Goal: Task Accomplishment & Management: Manage account settings

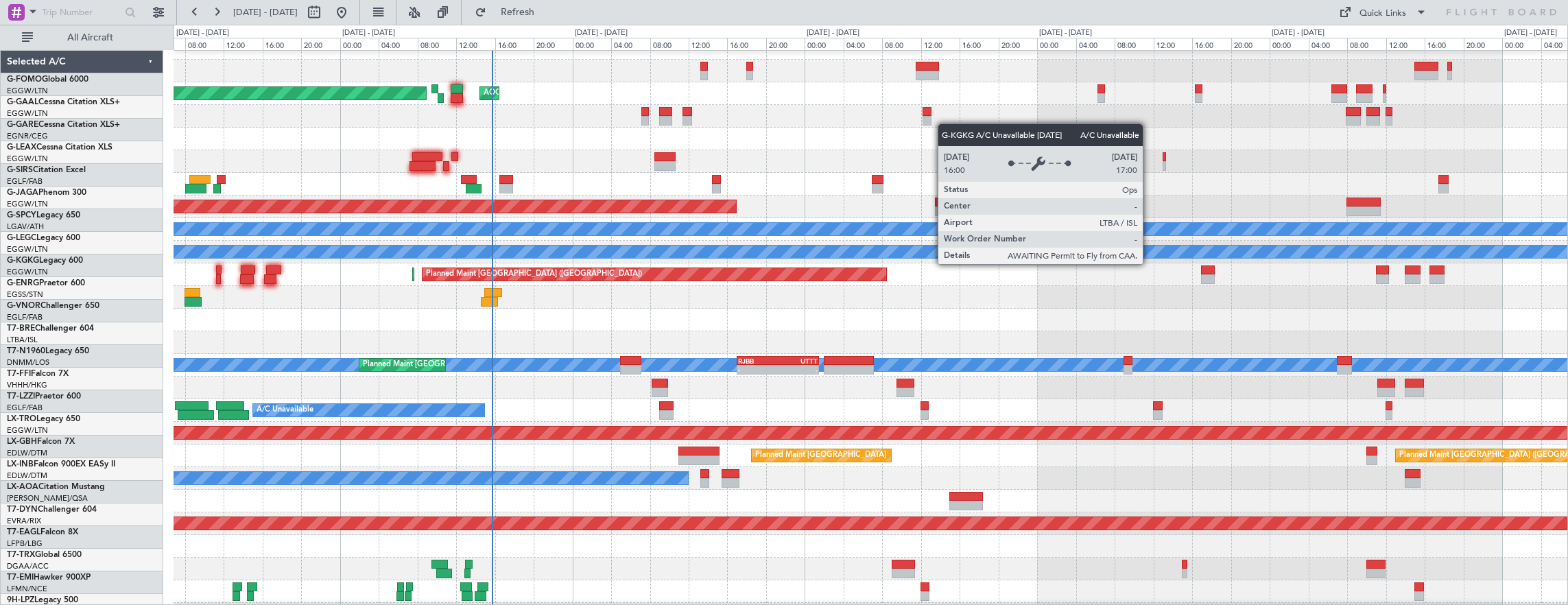
click at [562, 245] on div "A/C Unavailable [GEOGRAPHIC_DATA] (Ataturk)" at bounding box center [455, 251] width 3351 height 12
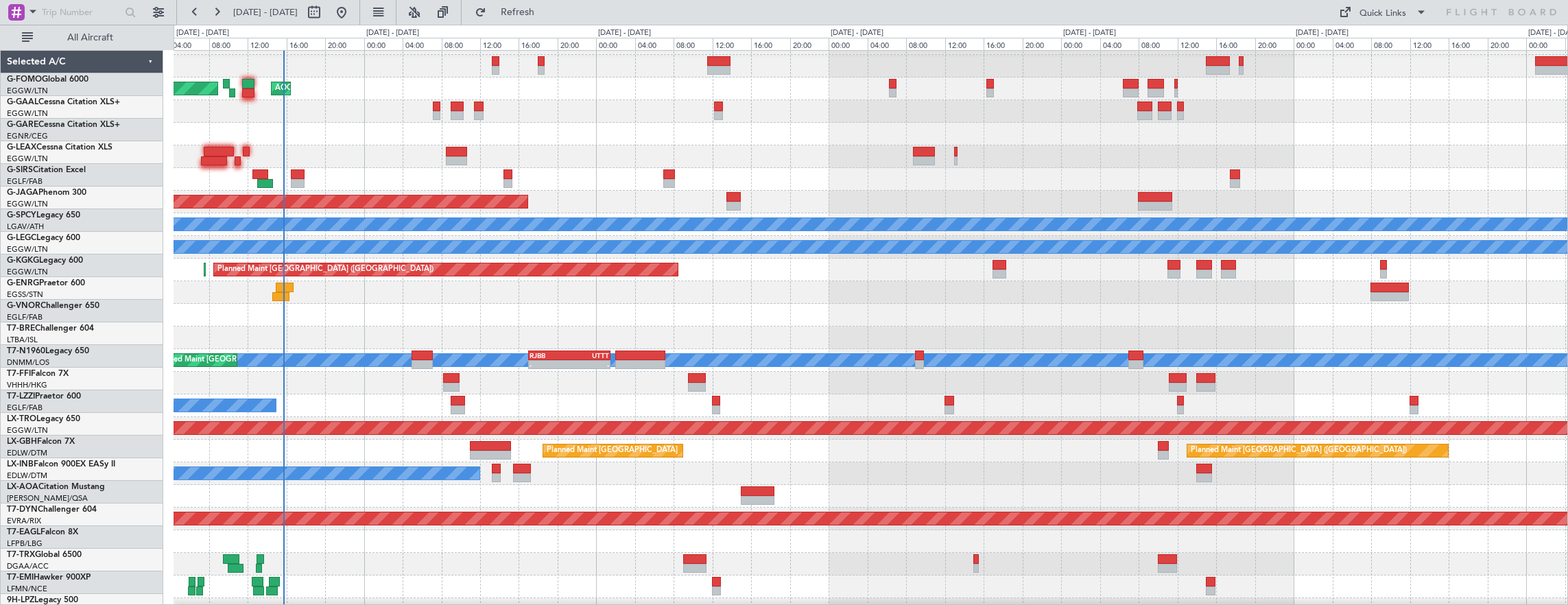
scroll to position [19, 0]
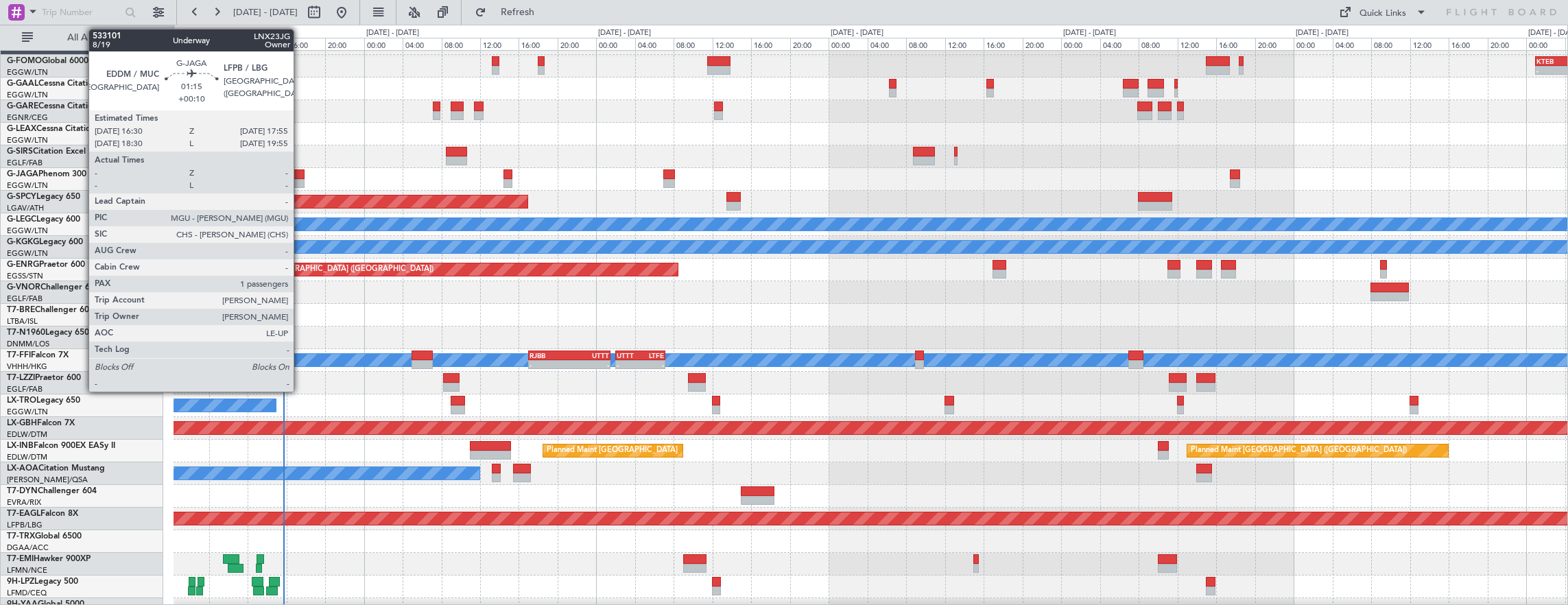
click at [301, 180] on div at bounding box center [298, 184] width 15 height 10
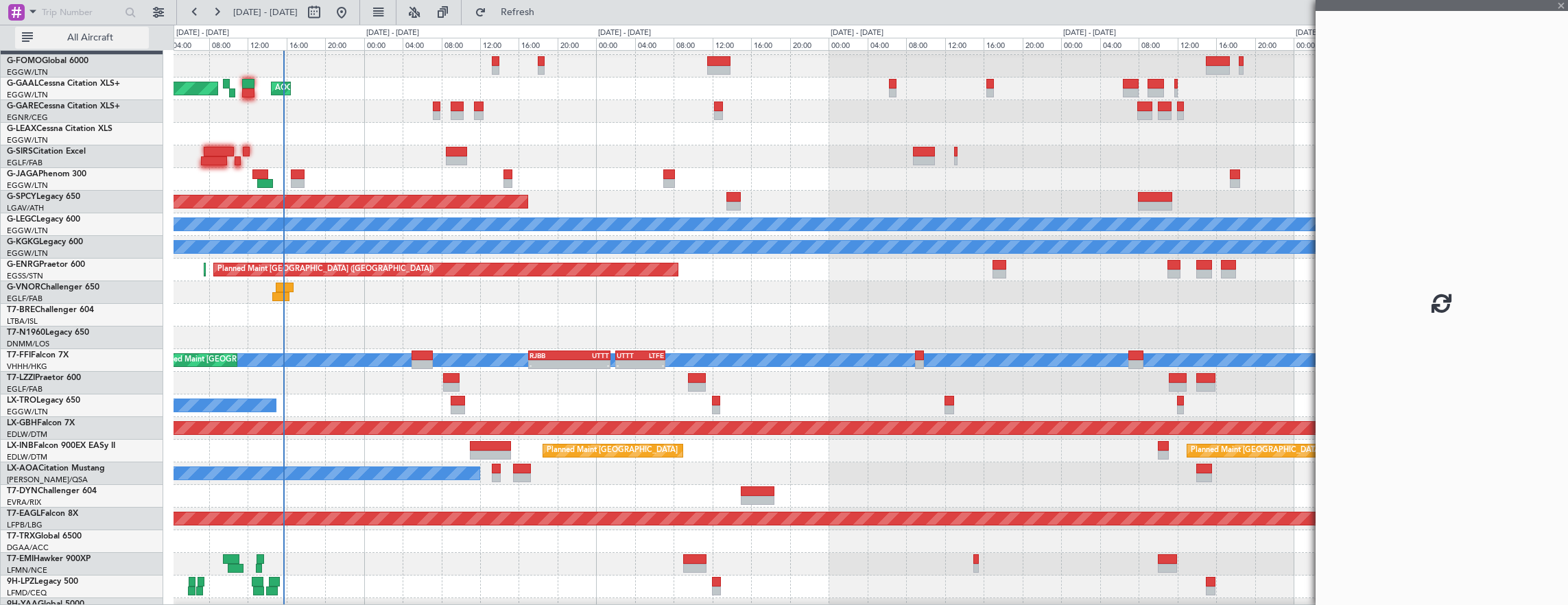
click at [77, 40] on span "All Aircraft" at bounding box center [90, 37] width 109 height 10
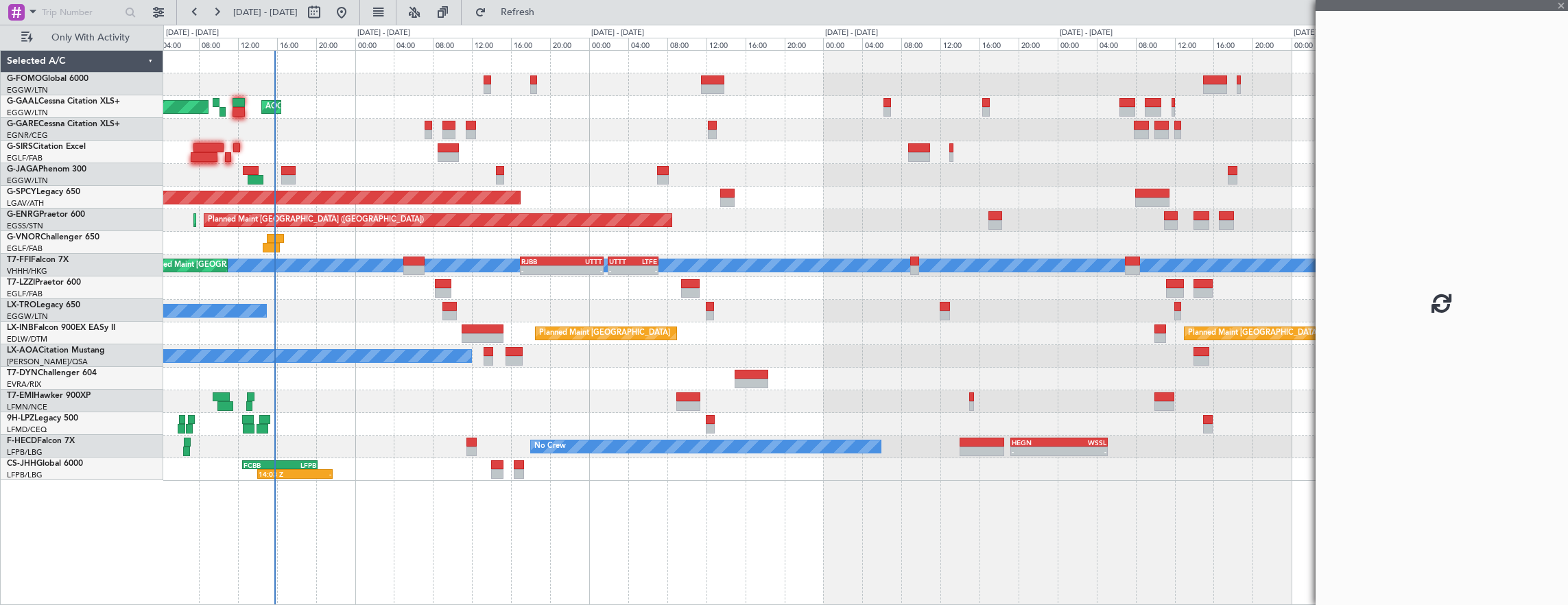
scroll to position [0, 0]
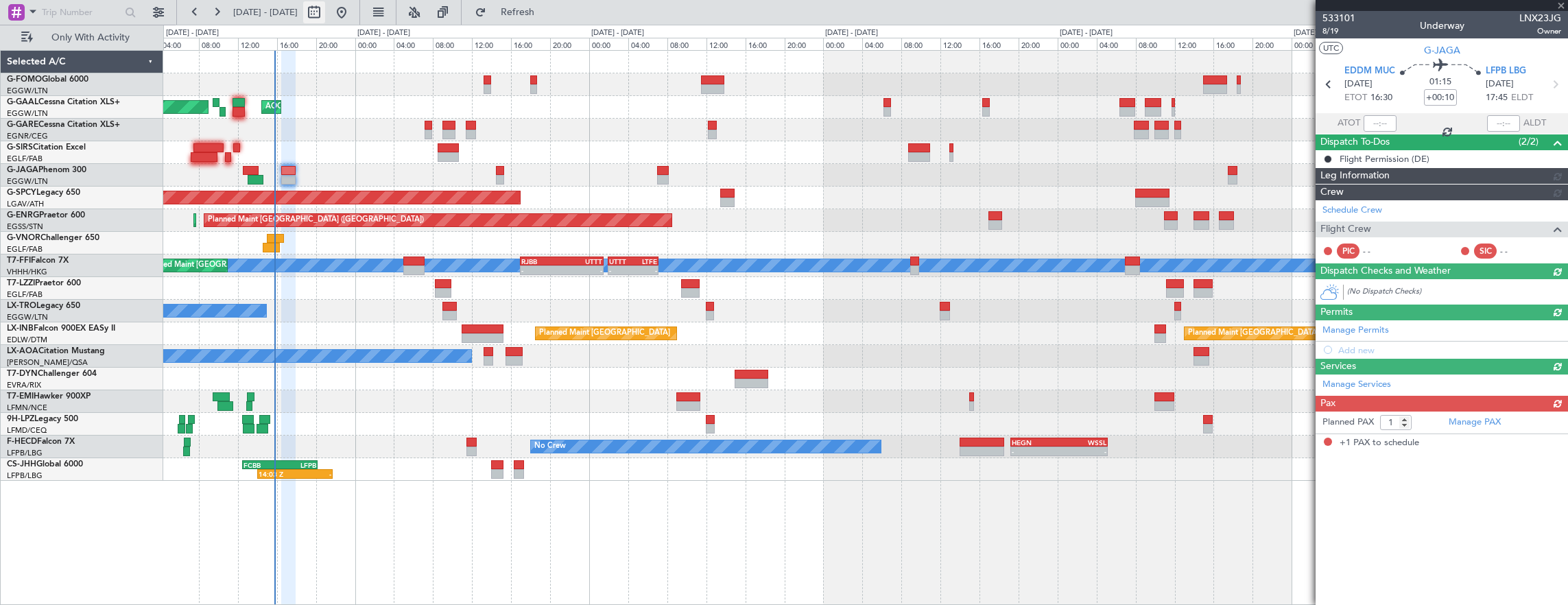
click at [325, 11] on button at bounding box center [314, 12] width 22 height 22
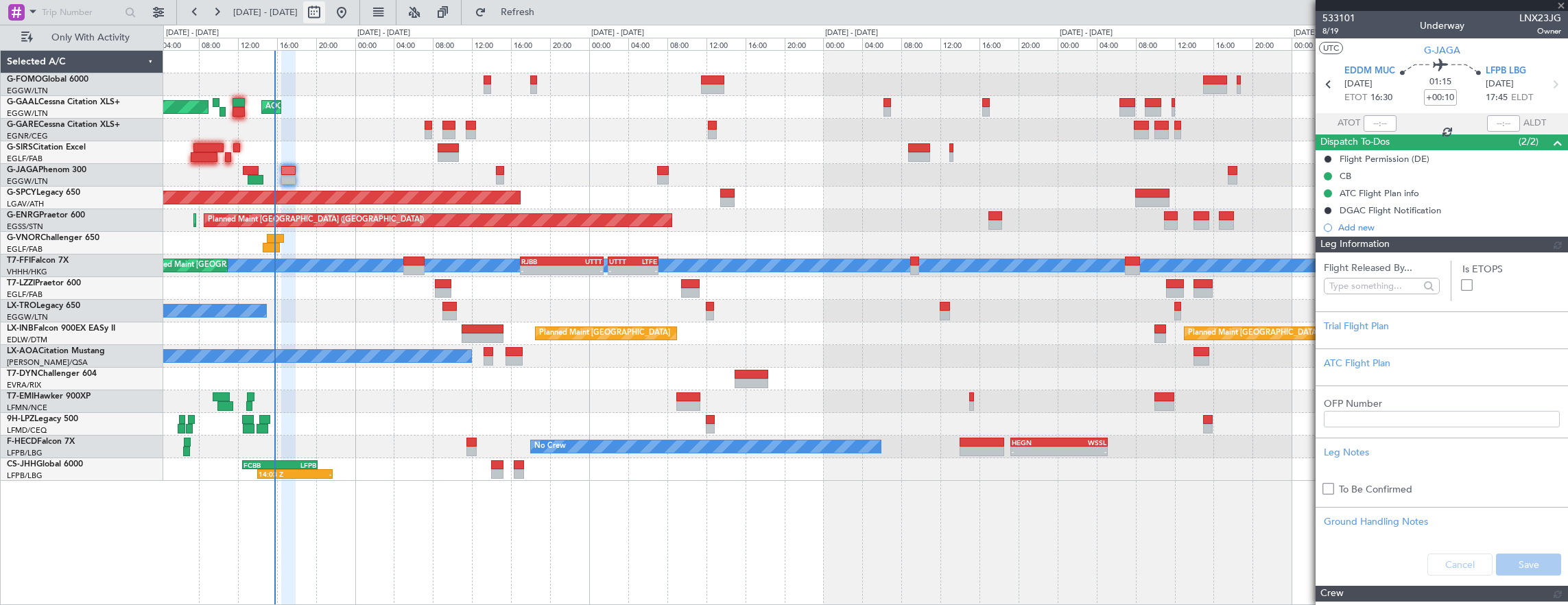
select select "10"
select select "2025"
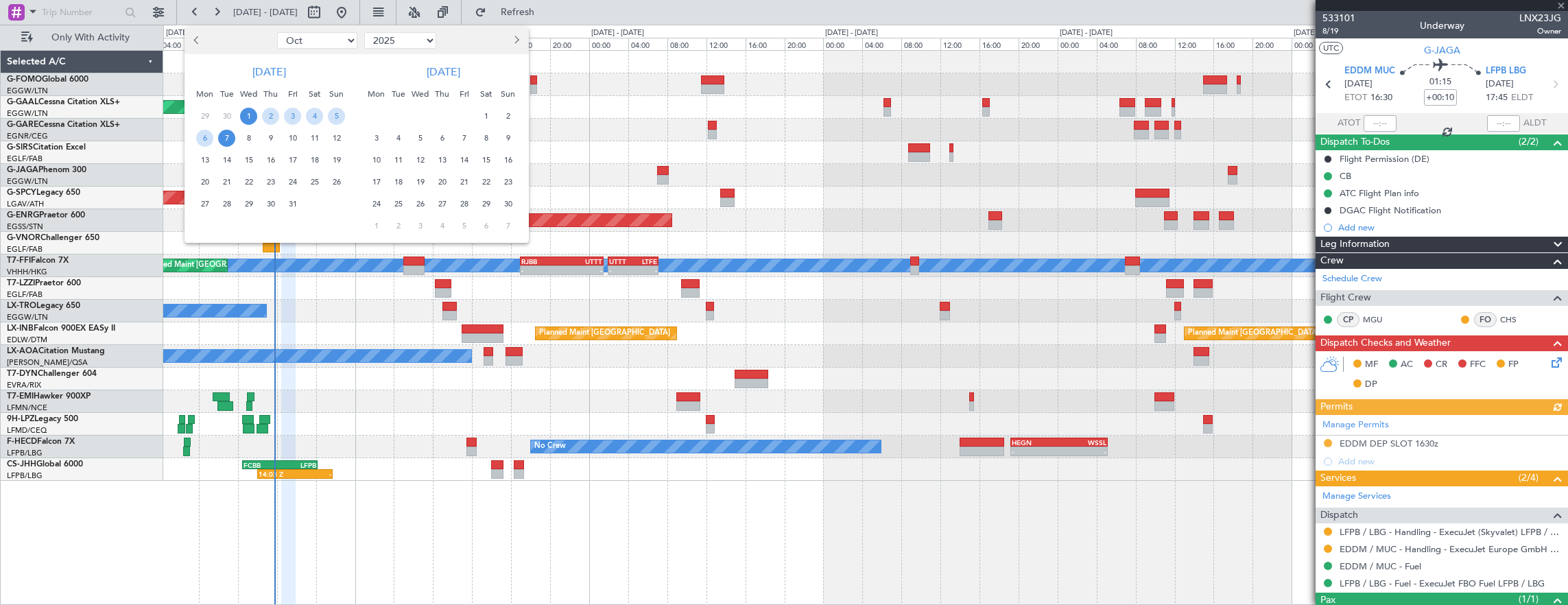
click at [239, 112] on div "1" at bounding box center [248, 116] width 22 height 22
click at [299, 140] on div "6 7 8 9 10 11 12" at bounding box center [270, 138] width 156 height 22
click at [1143, 116] on div at bounding box center [784, 302] width 1568 height 605
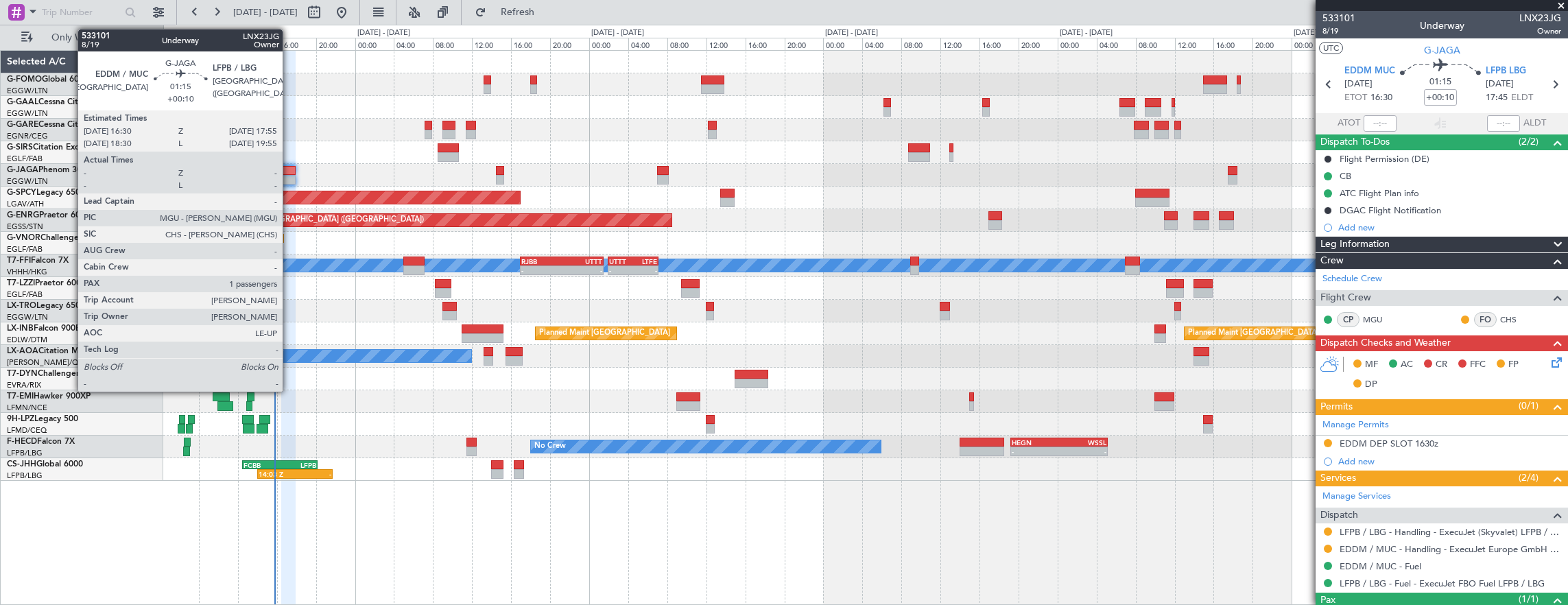
click at [289, 170] on div at bounding box center [288, 171] width 15 height 10
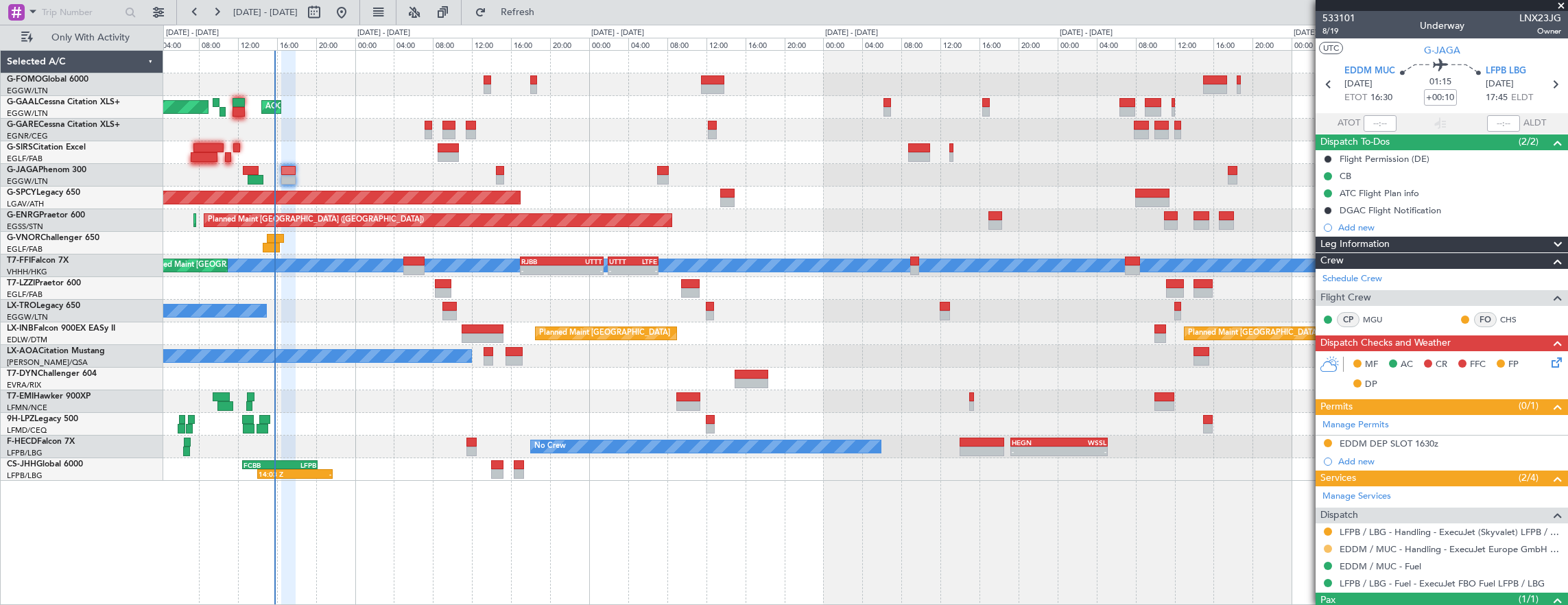
click at [1330, 545] on button at bounding box center [1328, 549] width 8 height 8
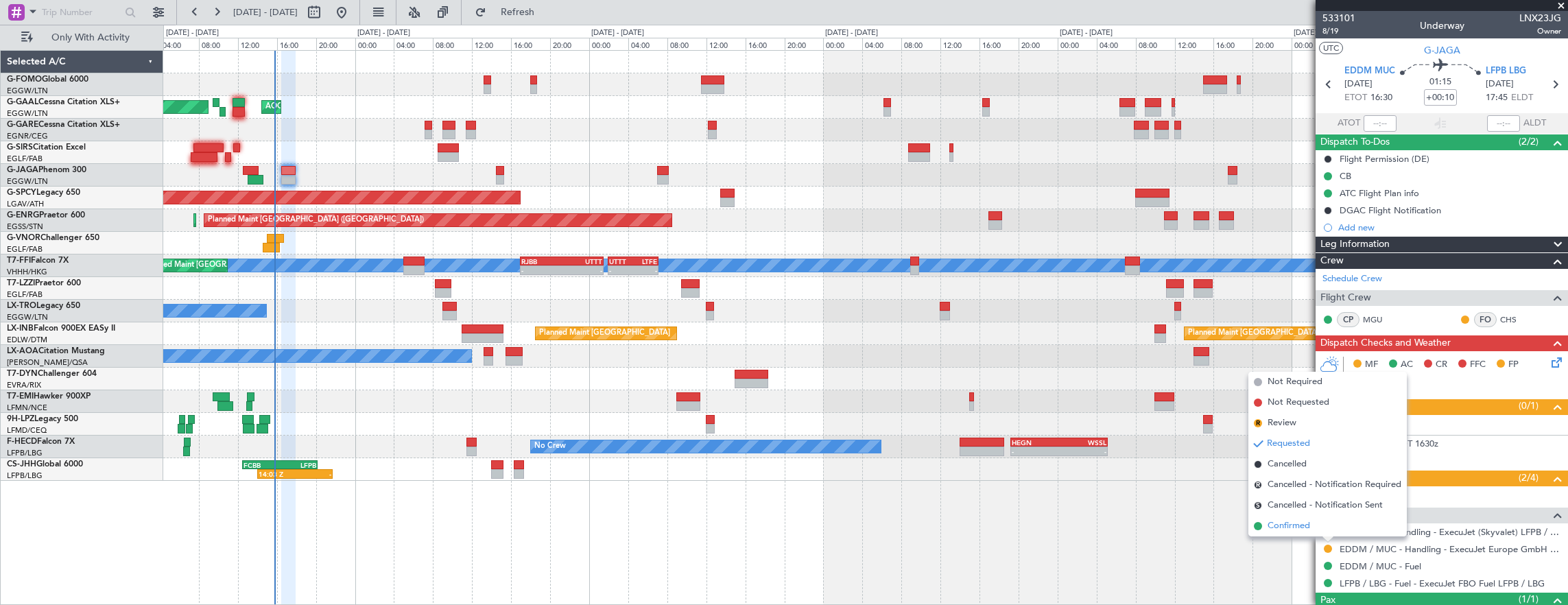
click at [1324, 528] on li "Confirmed" at bounding box center [1327, 525] width 158 height 20
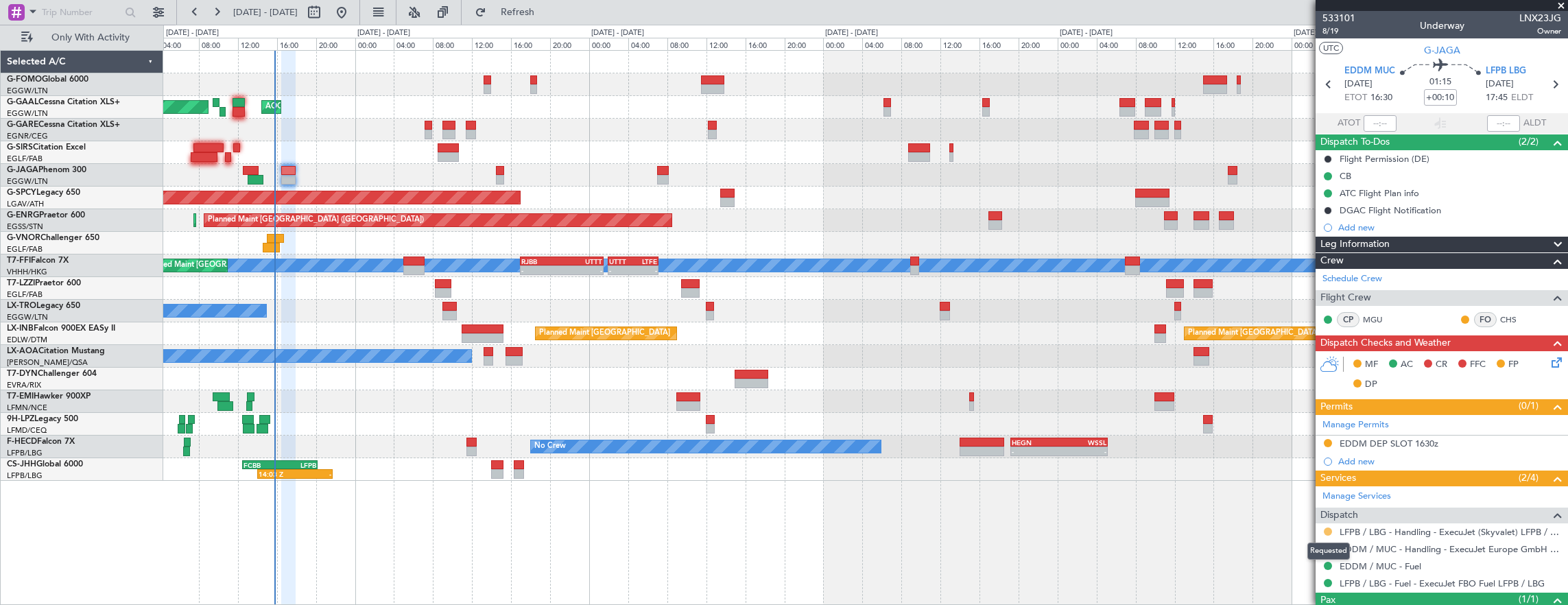
click at [1327, 527] on button at bounding box center [1328, 531] width 8 height 8
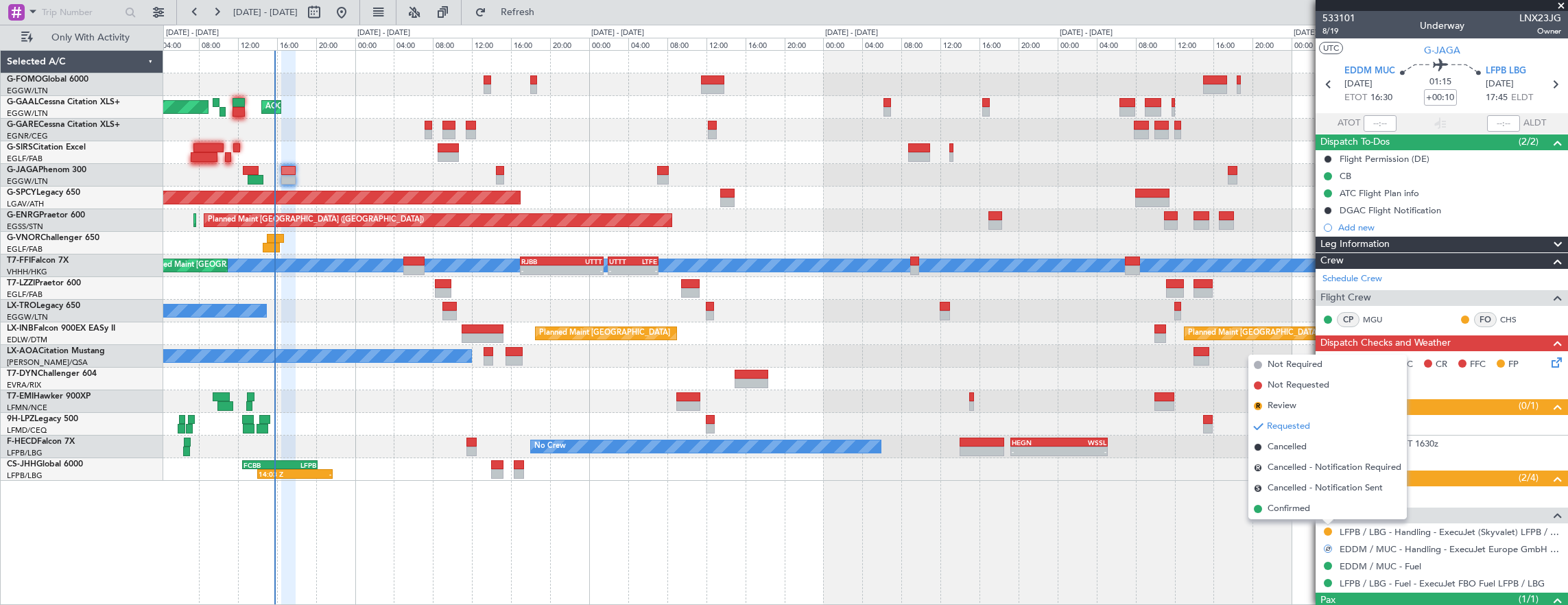
click at [1149, 516] on div "- - KTEB 01:00 Z EGGW 07:10 Z Planned [GEOGRAPHIC_DATA] AOG Maint [GEOGRAPHIC_D…" at bounding box center [865, 327] width 1405 height 555
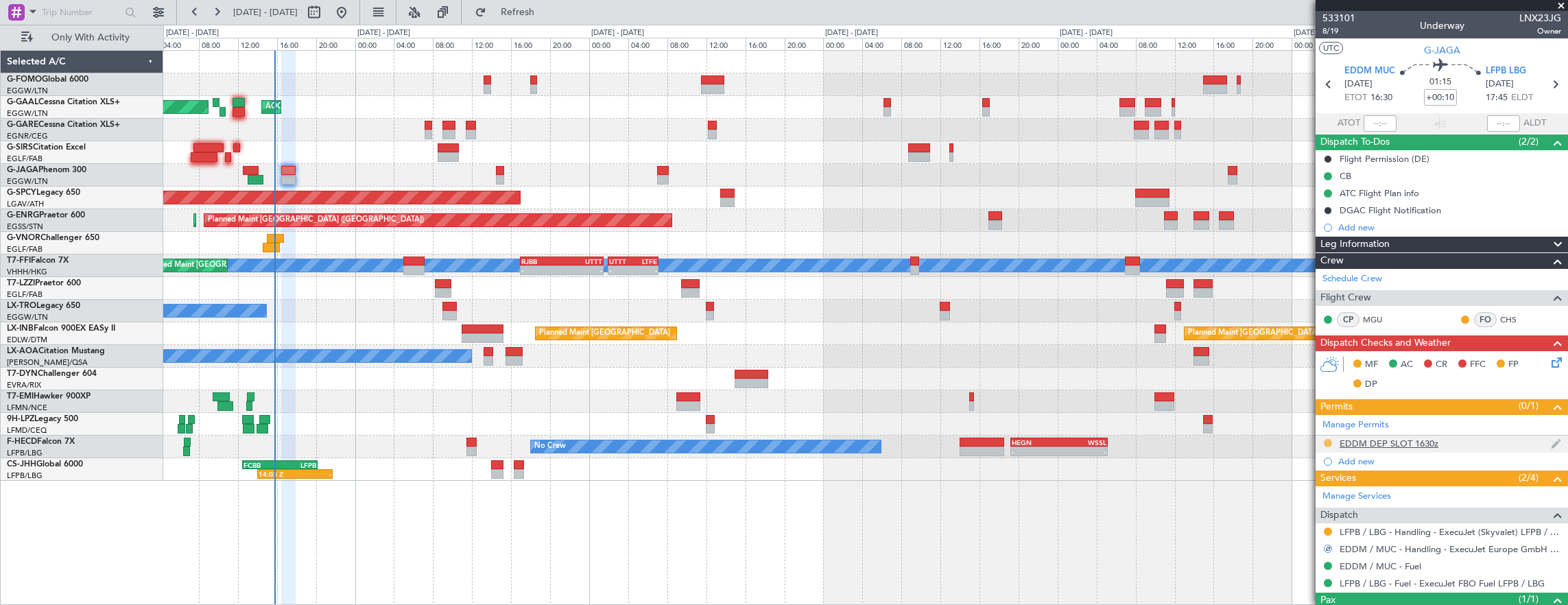
click at [1325, 439] on button at bounding box center [1328, 443] width 8 height 8
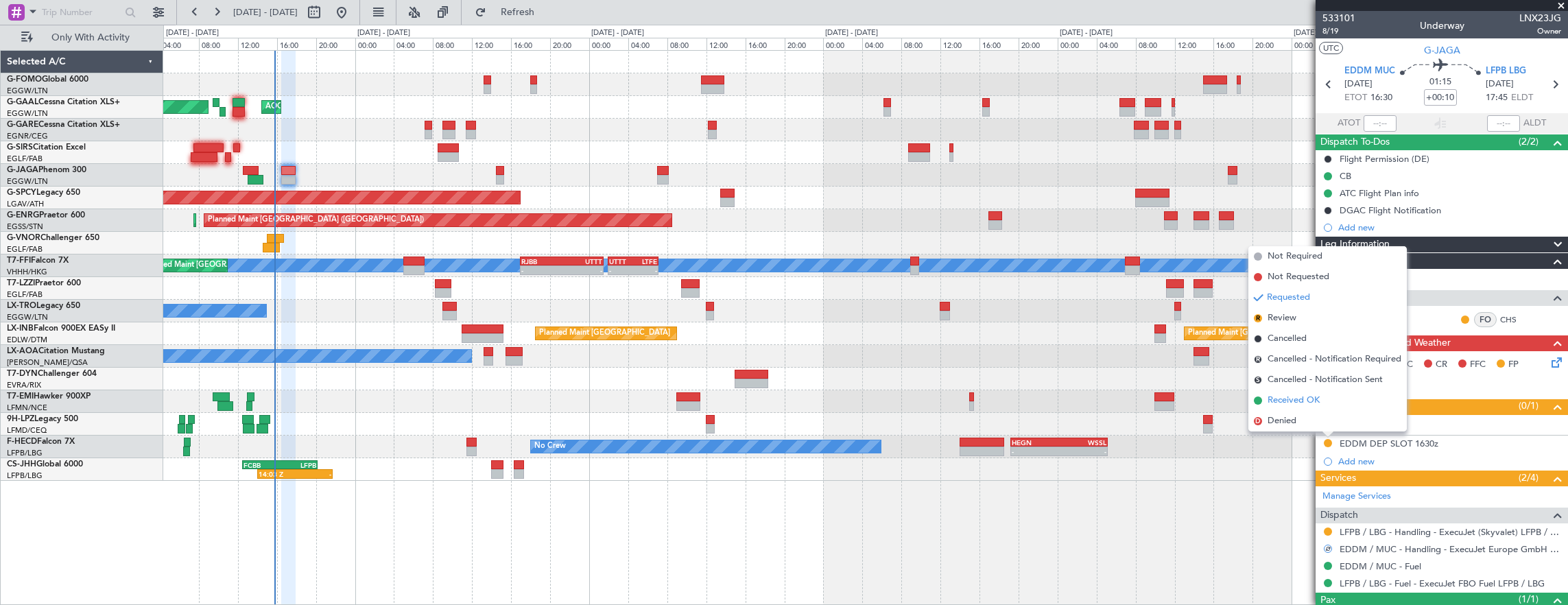
click at [1314, 405] on span "Received OK" at bounding box center [1293, 400] width 52 height 14
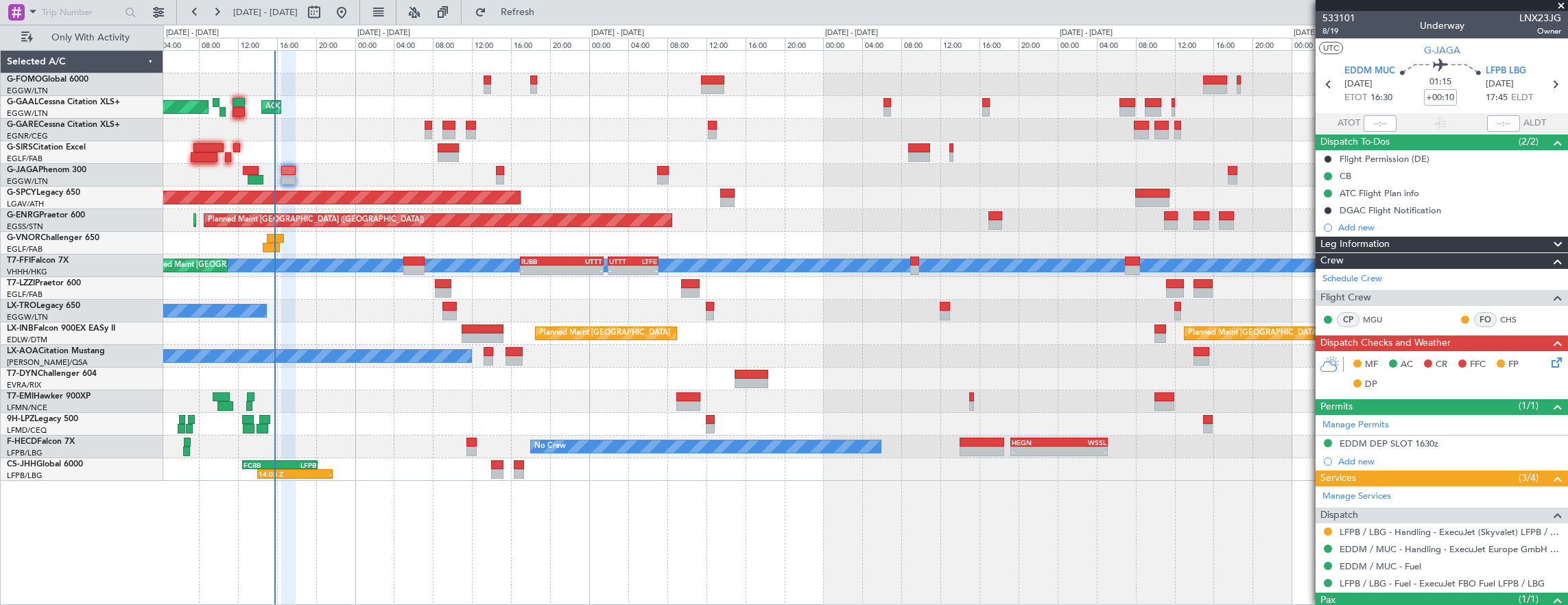
drag, startPoint x: 539, startPoint y: 10, endPoint x: 444, endPoint y: 9, distance: 95.0
click at [539, 10] on span "Refresh" at bounding box center [517, 12] width 58 height 10
click at [353, 11] on div at bounding box center [327, 12] width 50 height 22
click at [325, 9] on button at bounding box center [314, 12] width 22 height 22
select select "10"
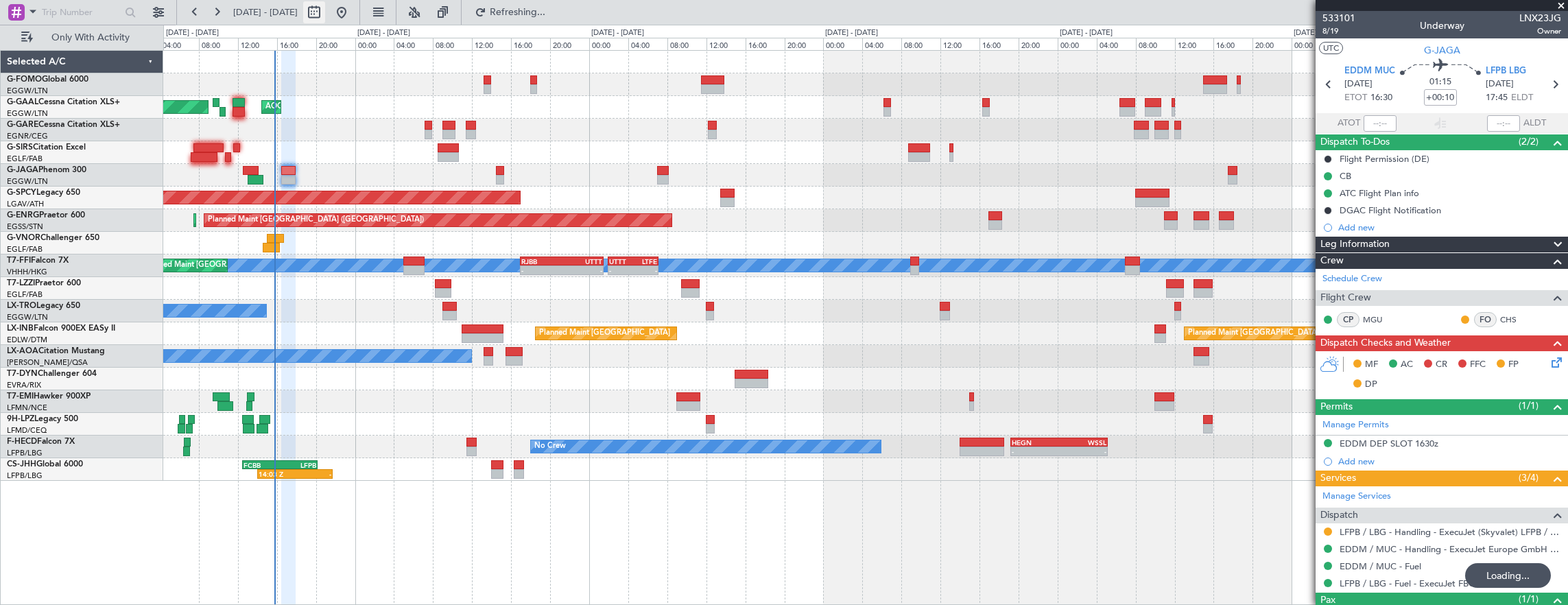
select select "2025"
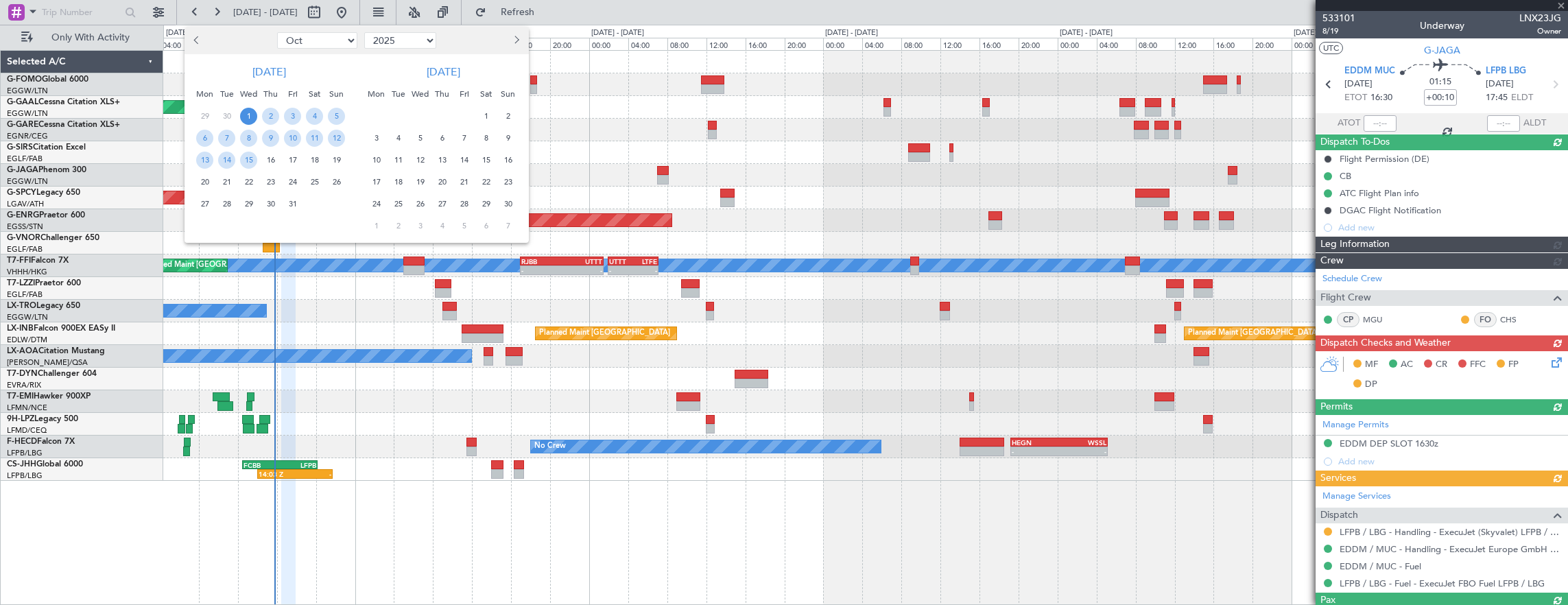
click at [247, 109] on span "1" at bounding box center [248, 116] width 17 height 17
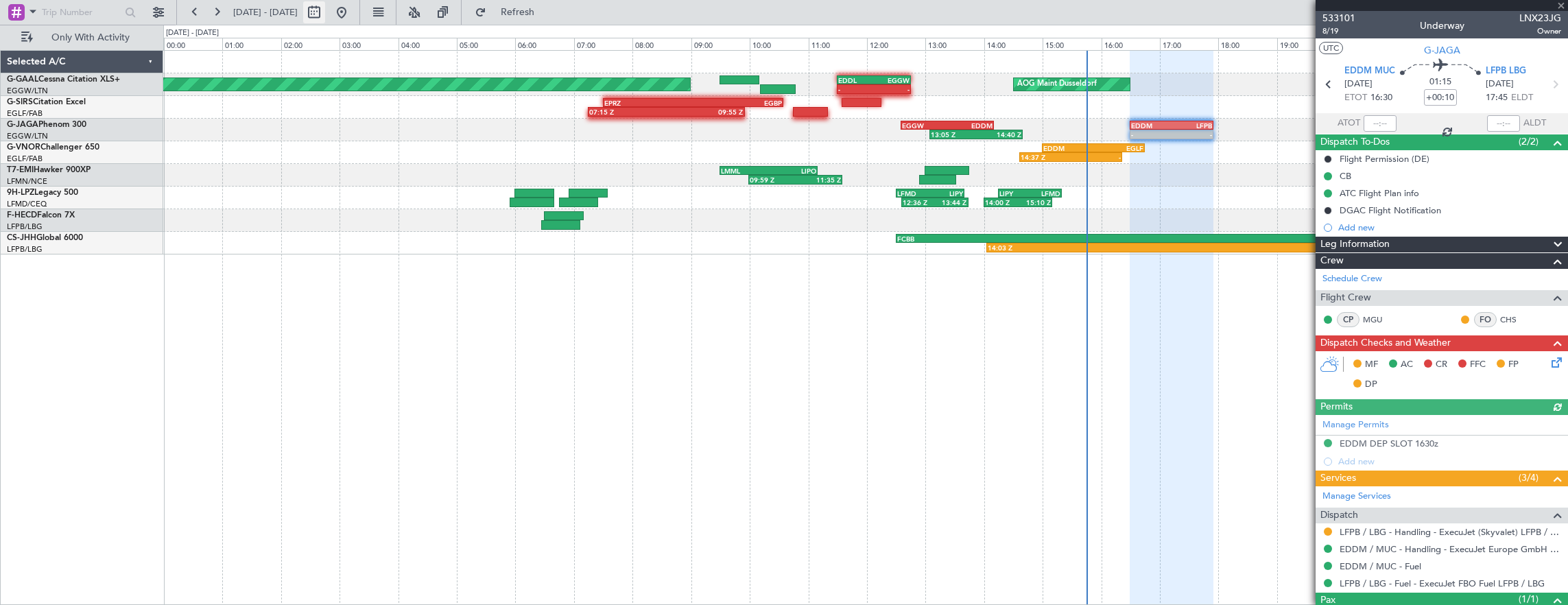
click at [325, 15] on button at bounding box center [314, 12] width 22 height 22
select select "10"
select select "2025"
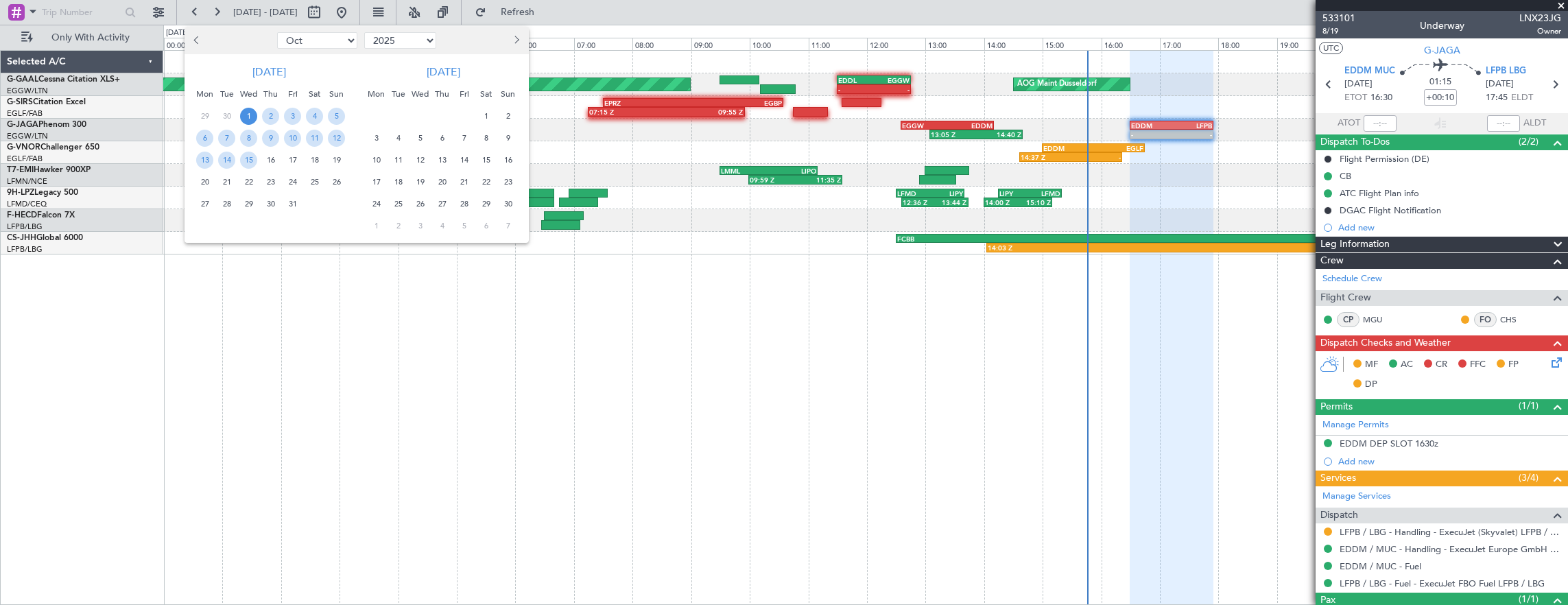
click at [245, 115] on span "1" at bounding box center [248, 116] width 17 height 17
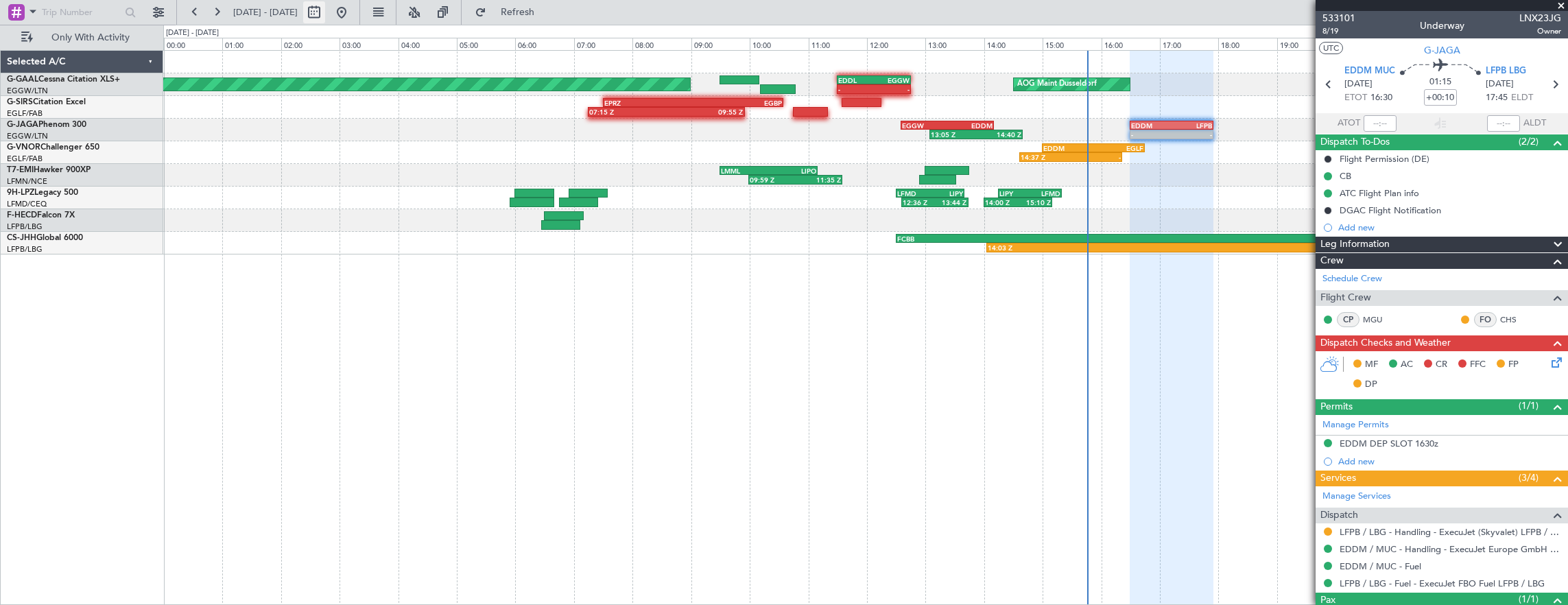
click at [325, 11] on button at bounding box center [314, 12] width 22 height 22
select select "10"
select select "2025"
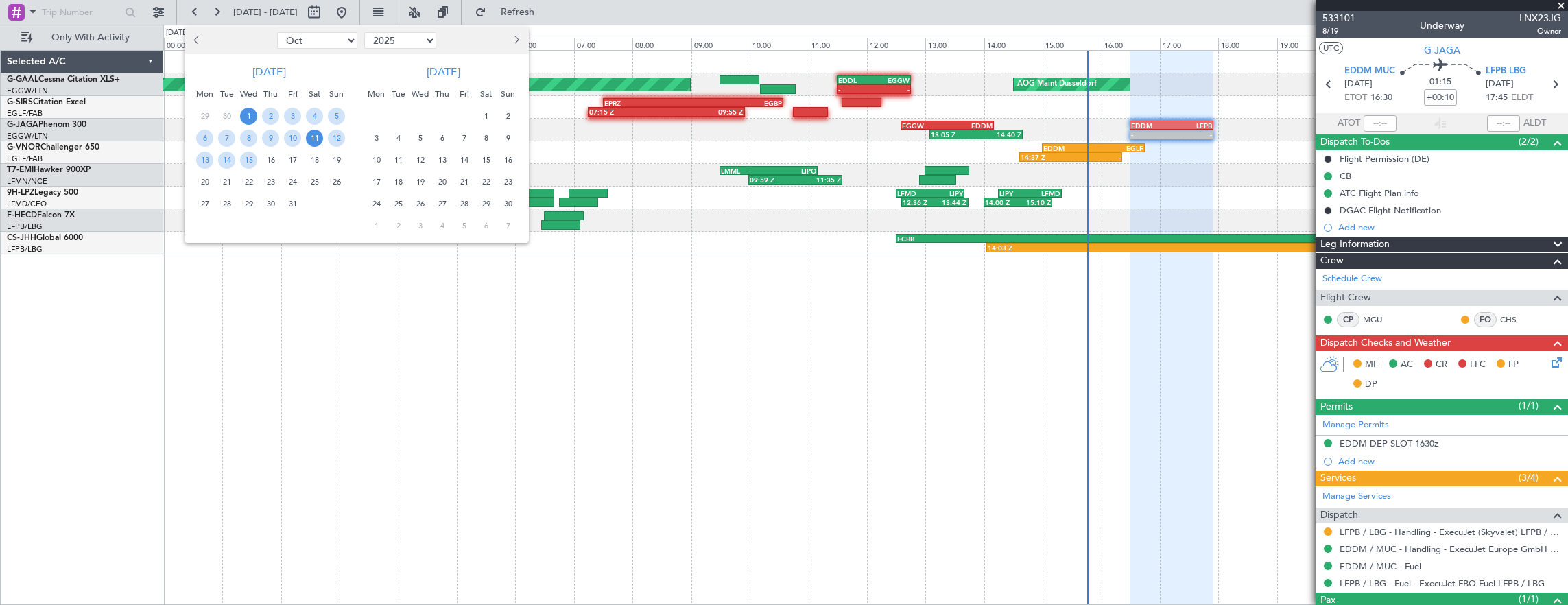
click at [316, 137] on span "11" at bounding box center [314, 138] width 17 height 17
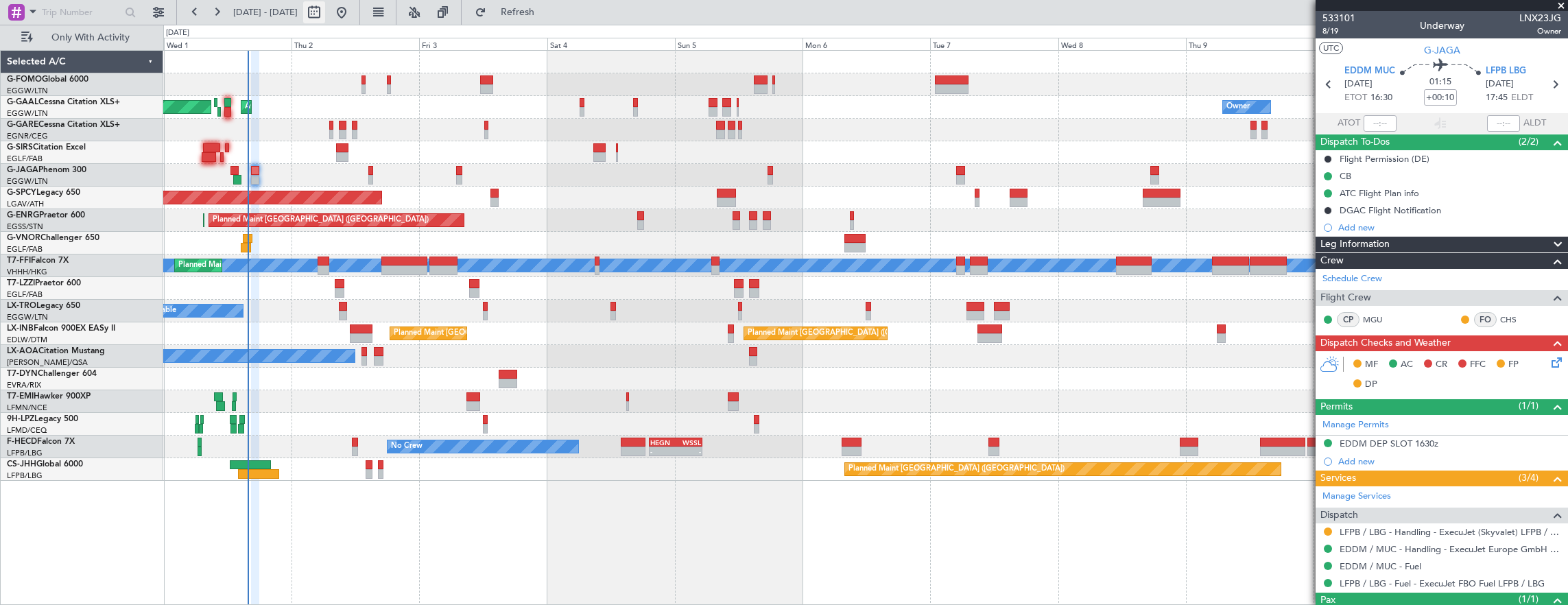
click at [325, 15] on button at bounding box center [314, 12] width 22 height 22
select select "10"
select select "2025"
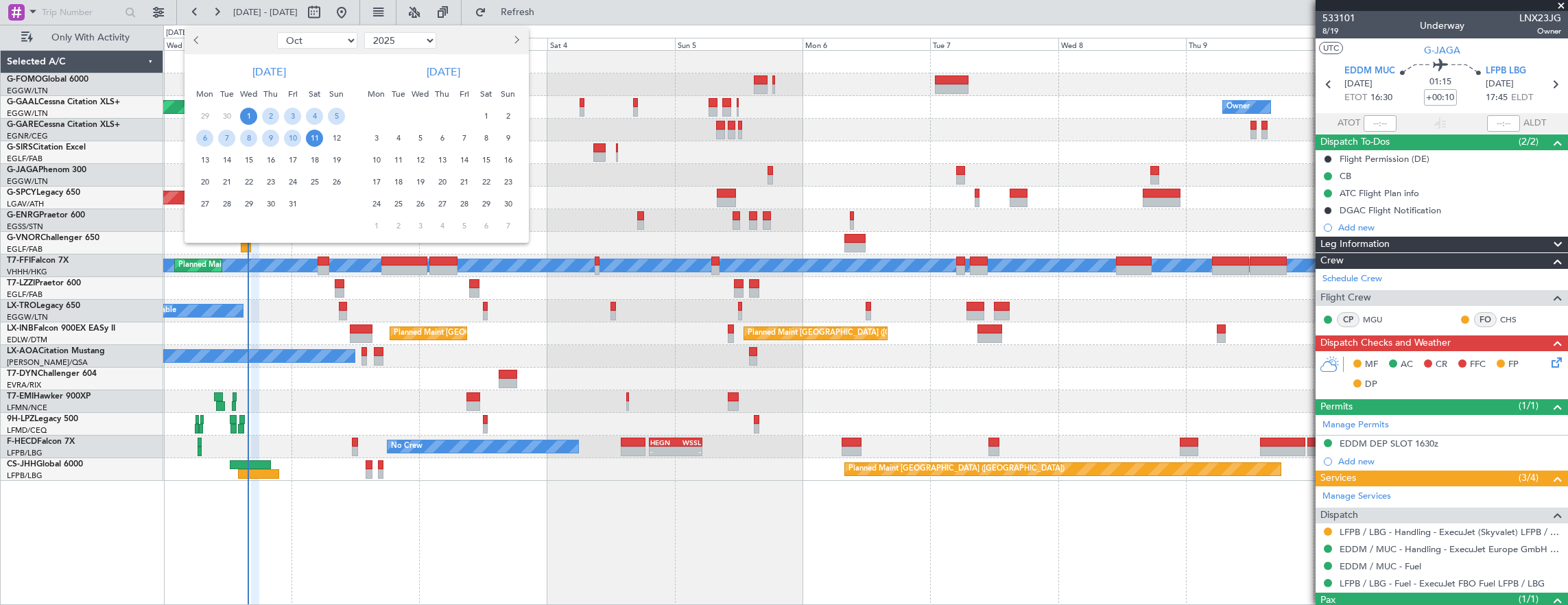
click at [246, 108] on span "1" at bounding box center [248, 116] width 17 height 17
click at [267, 132] on span "9" at bounding box center [270, 138] width 17 height 17
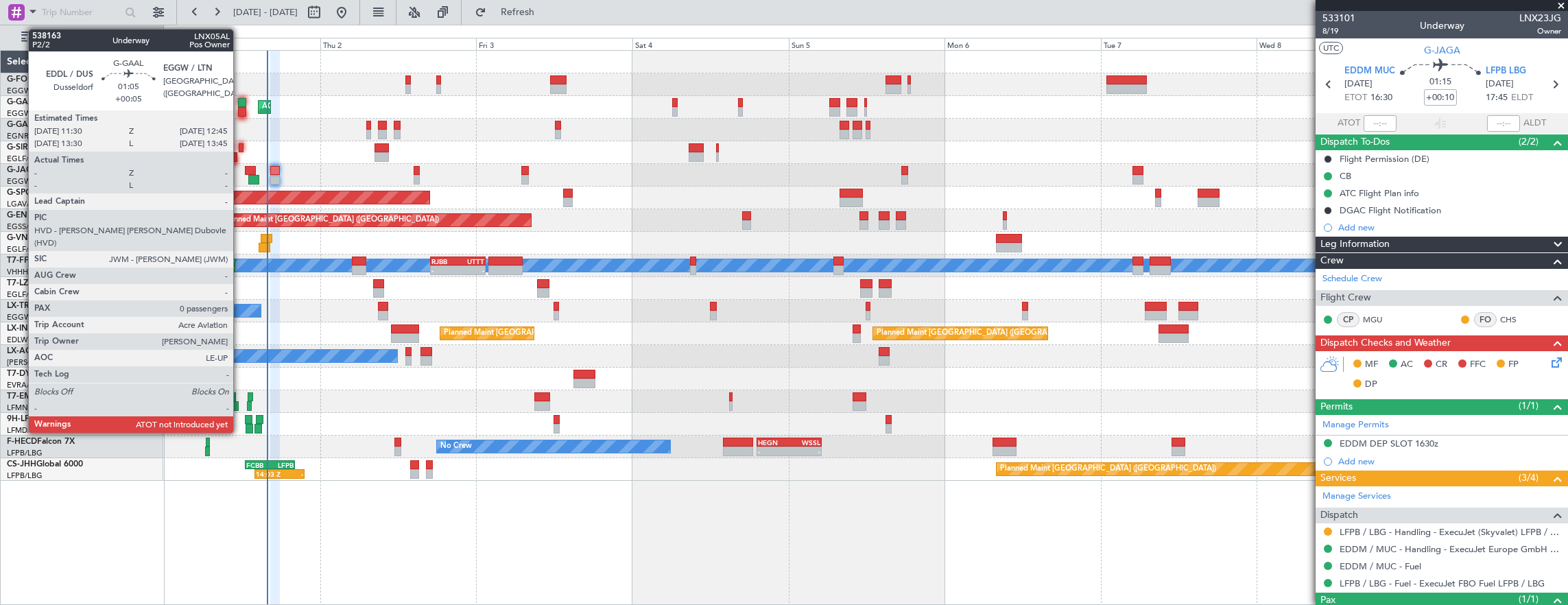
click at [240, 104] on div at bounding box center [242, 103] width 8 height 10
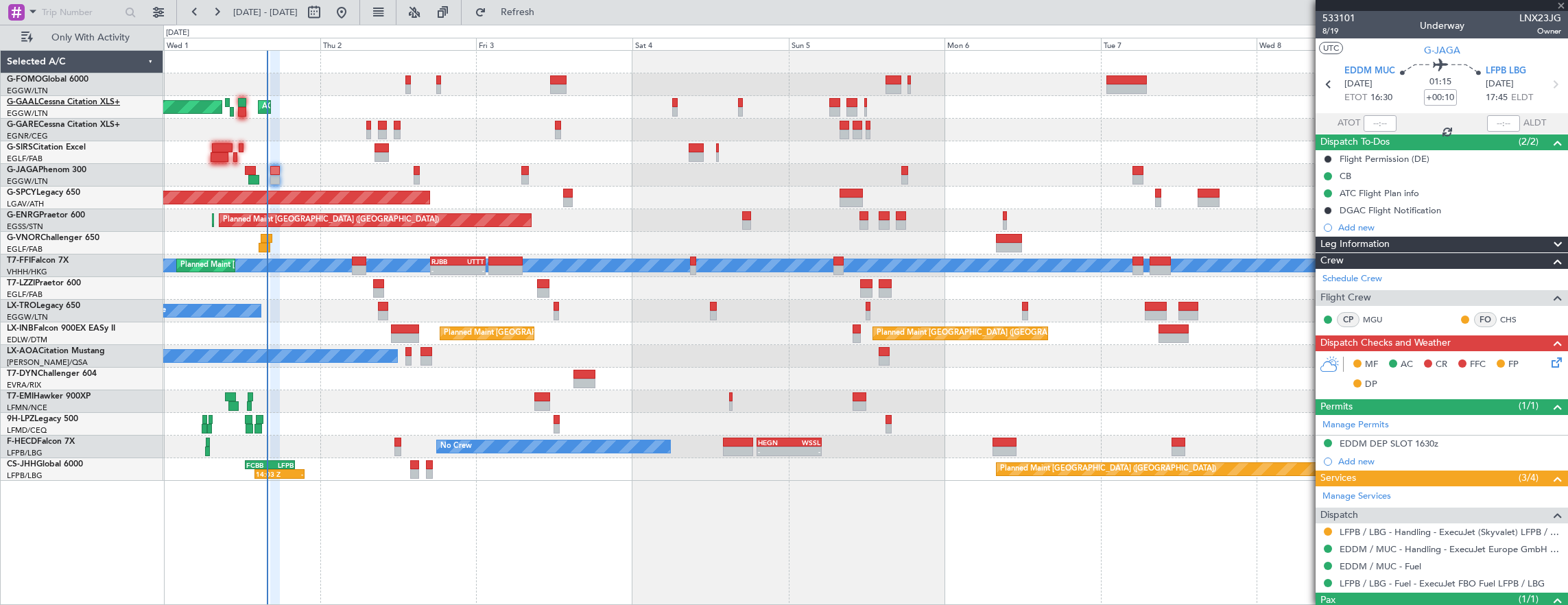
type input "+00:05"
type input "0"
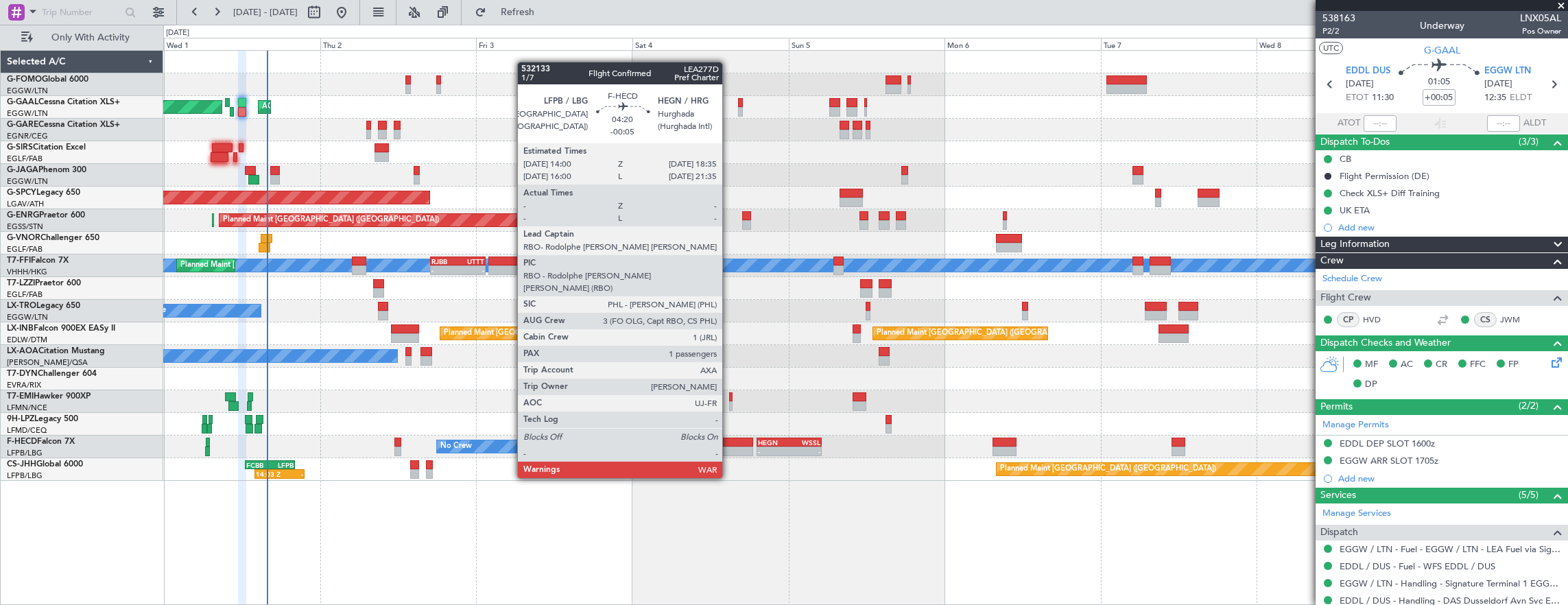
click at [729, 440] on div at bounding box center [737, 442] width 30 height 10
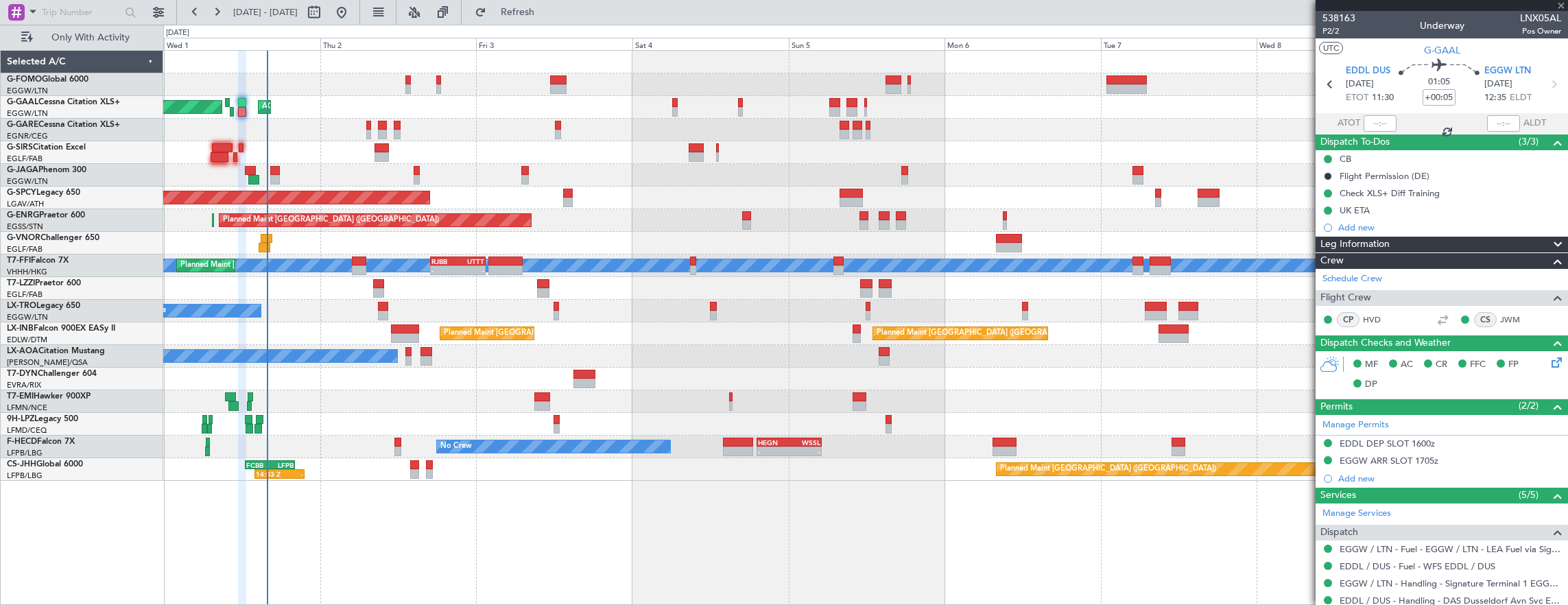
type input "-00:05"
type input "1"
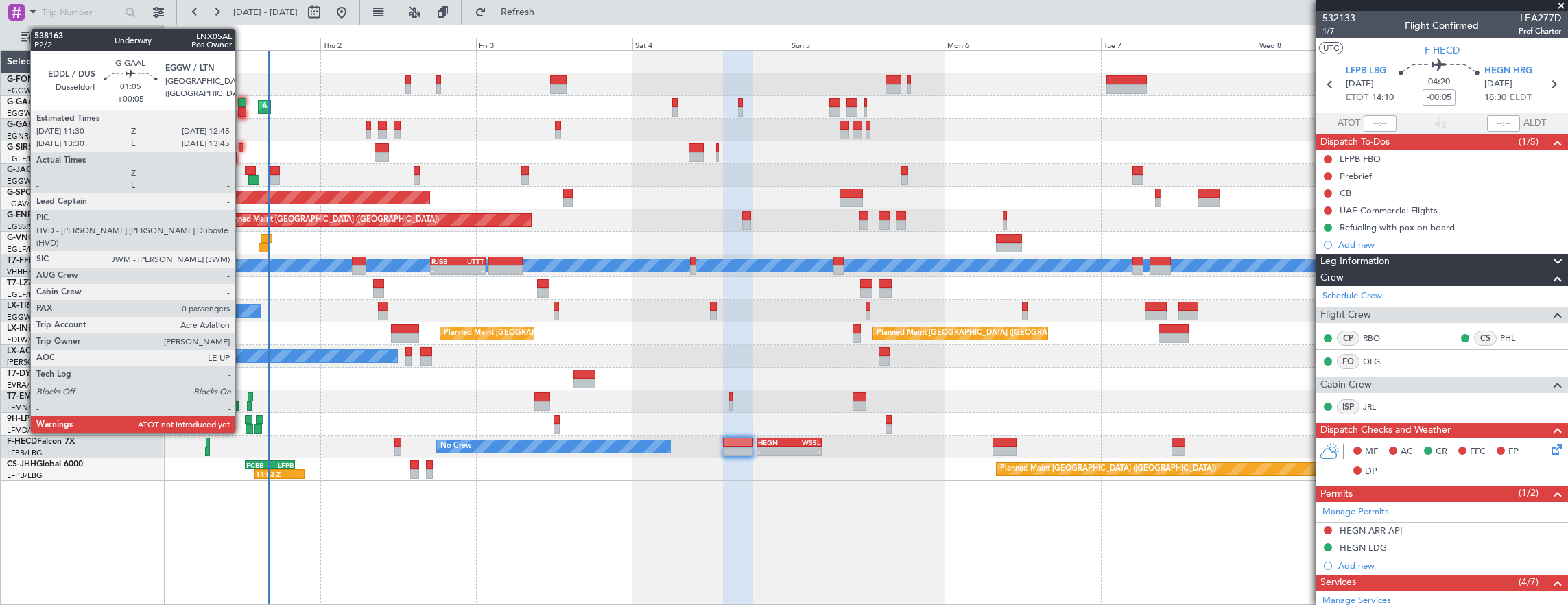
click at [242, 99] on div at bounding box center [242, 103] width 8 height 10
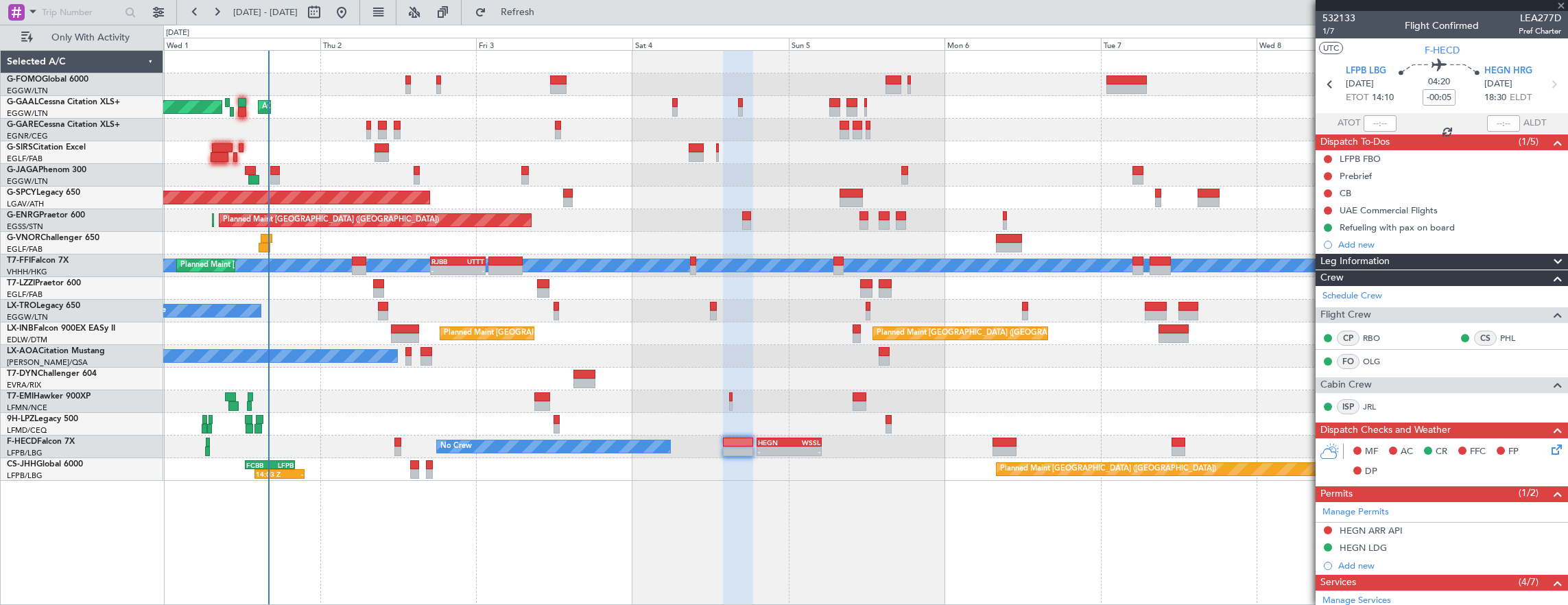
type input "+00:05"
type input "0"
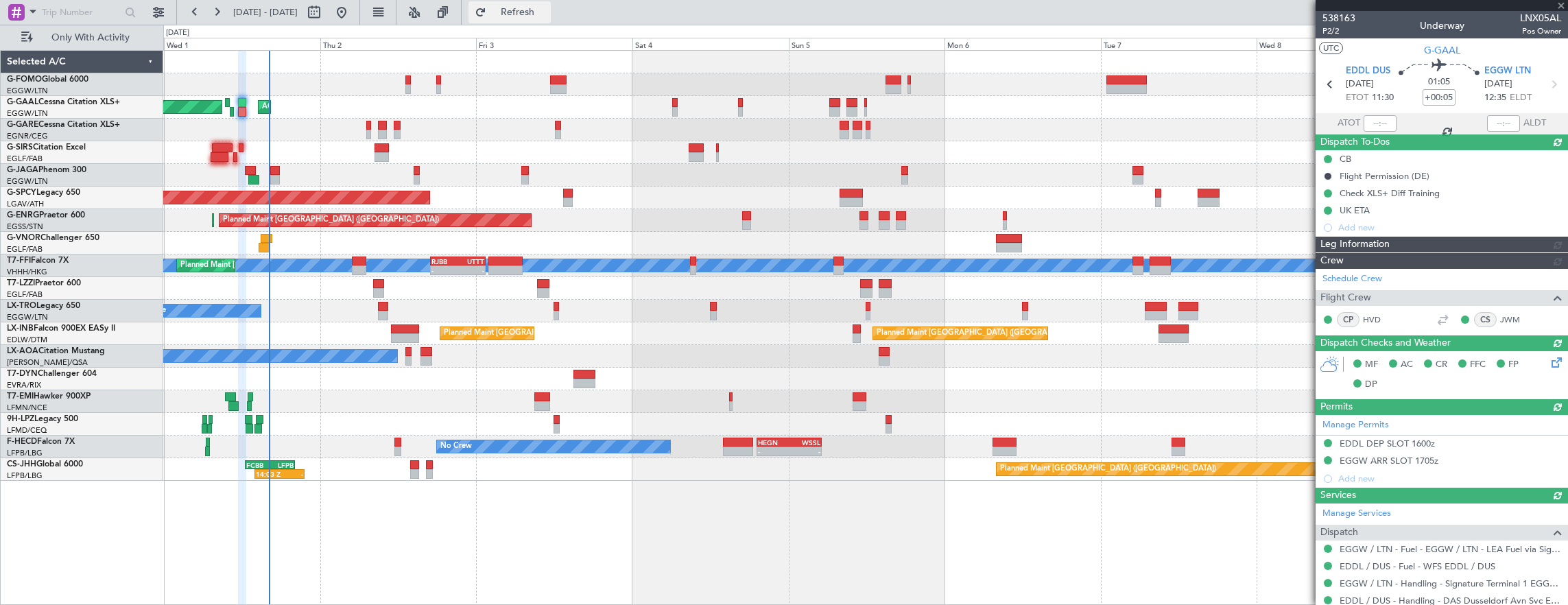
type input "16:05"
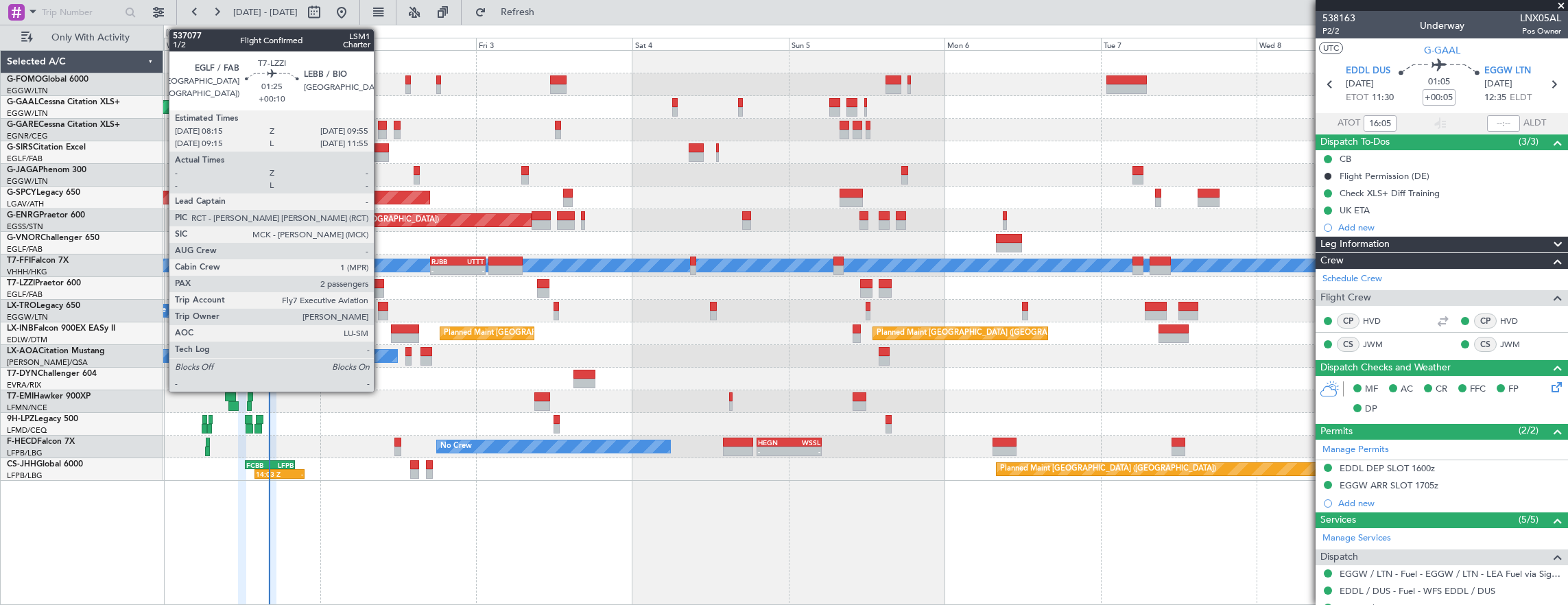
click at [380, 288] on div at bounding box center [378, 293] width 11 height 10
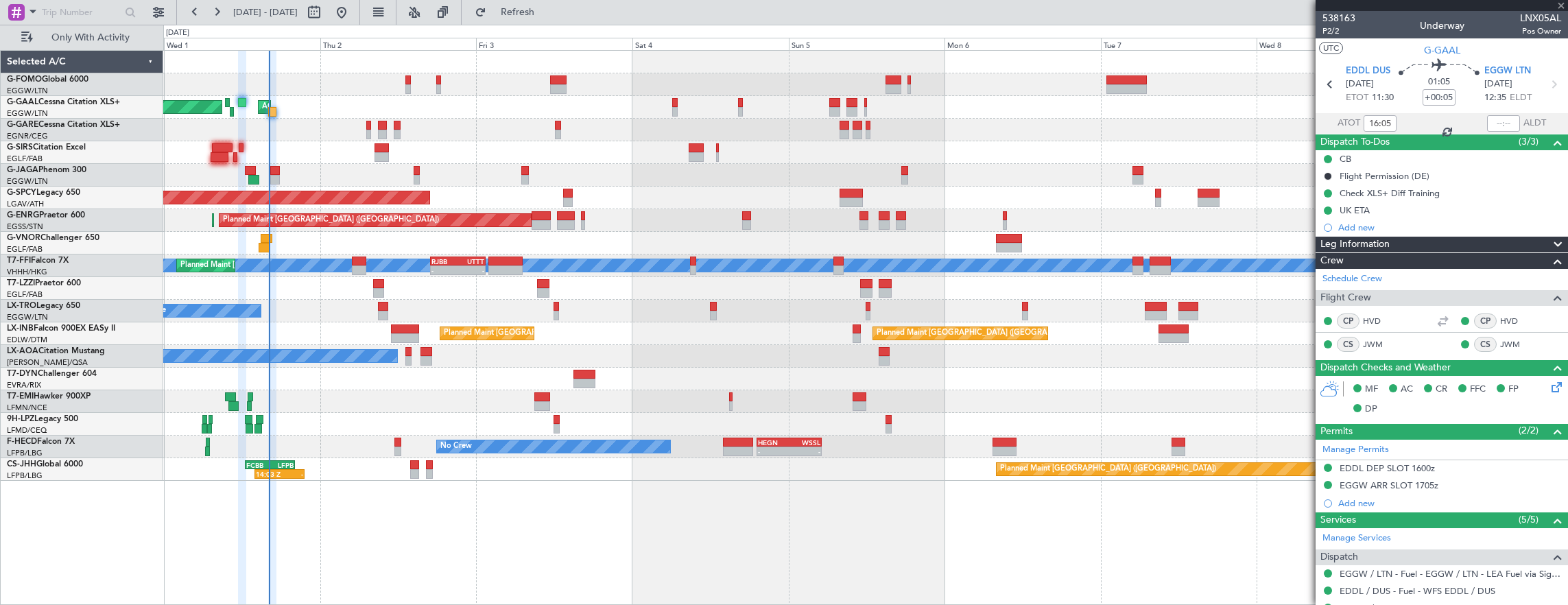
type input "+00:10"
type input "2"
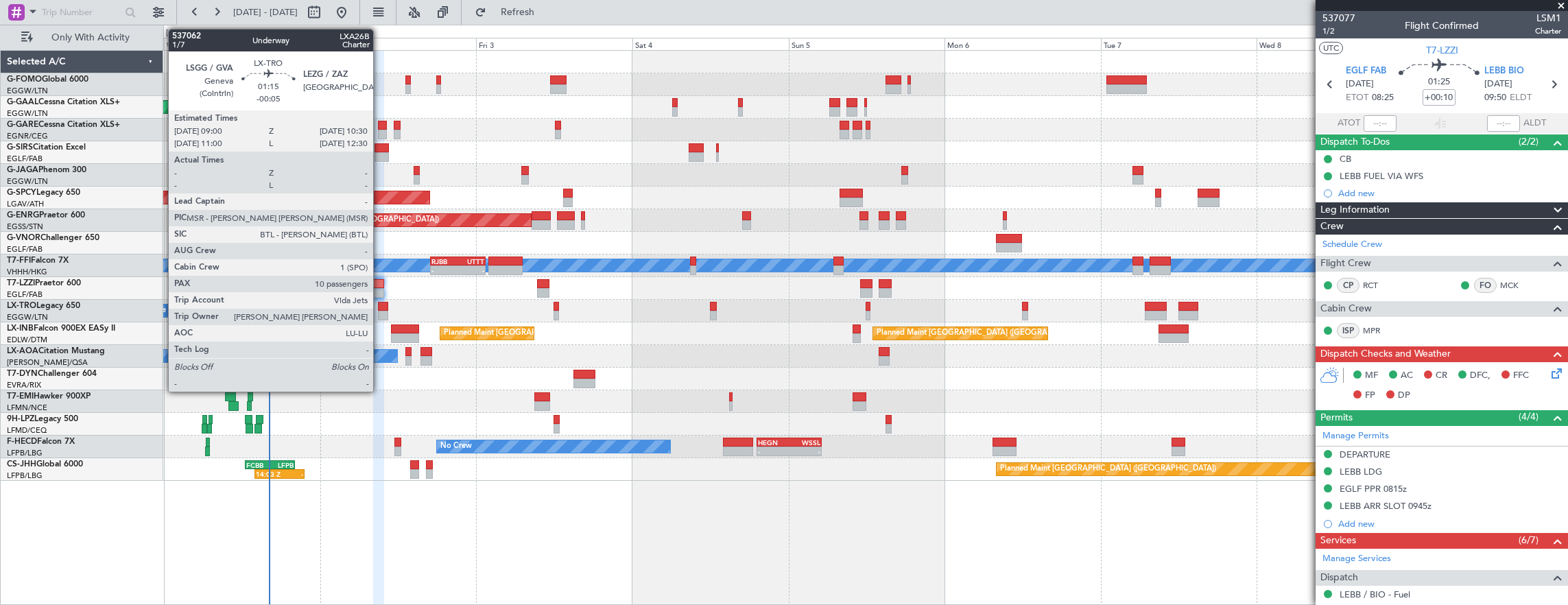
click at [380, 309] on div at bounding box center [383, 306] width 11 height 10
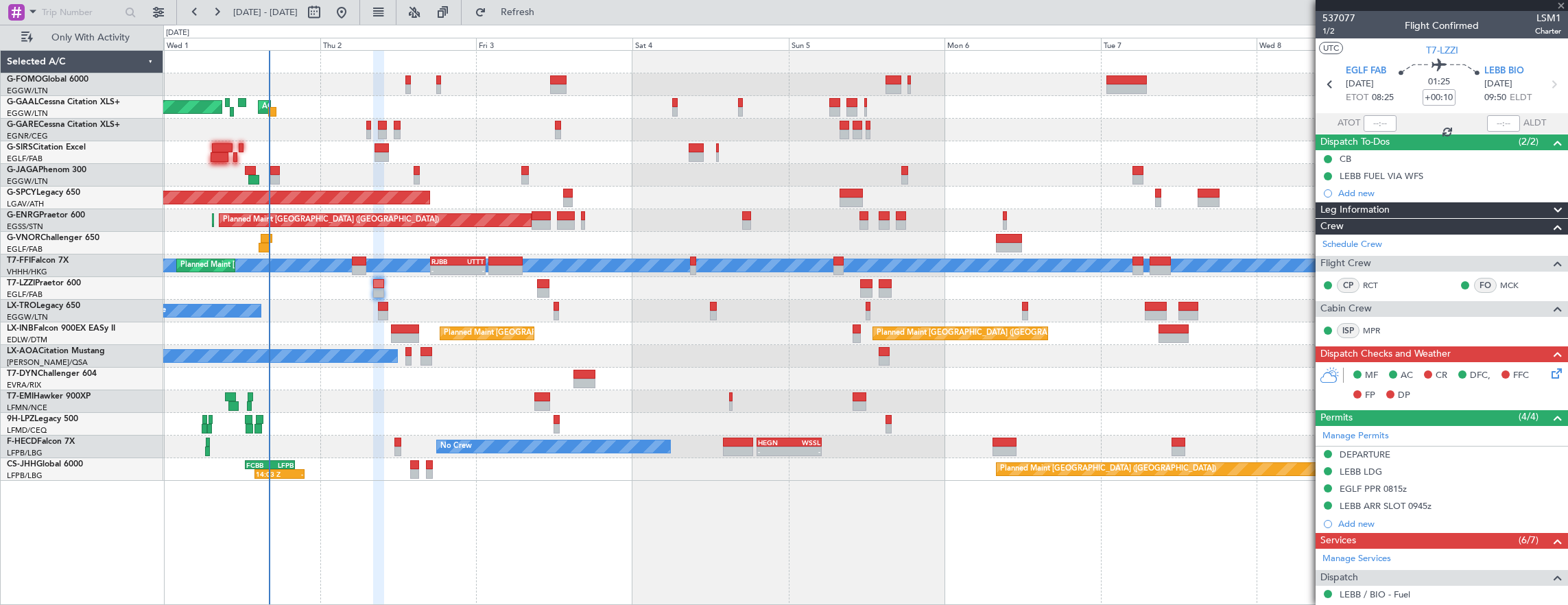
type input "-00:05"
type input "10"
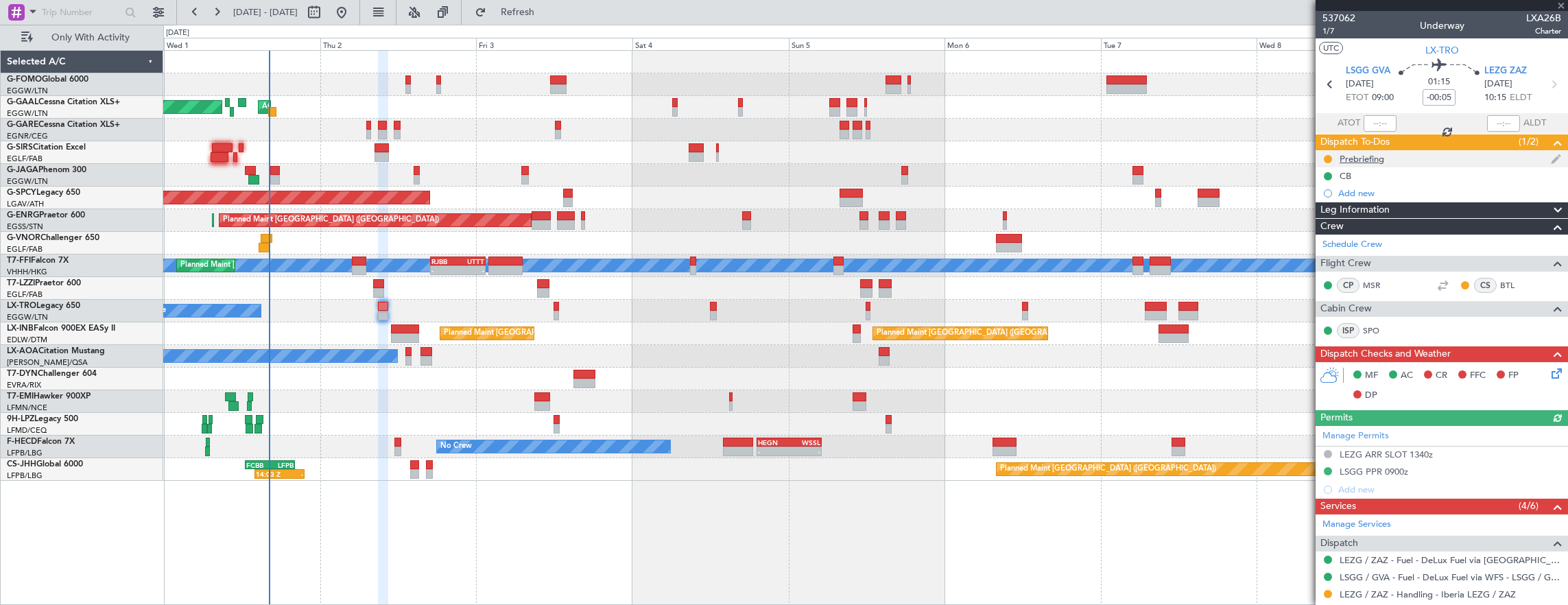
click at [1415, 154] on div "Prebriefing" at bounding box center [1442, 158] width 253 height 17
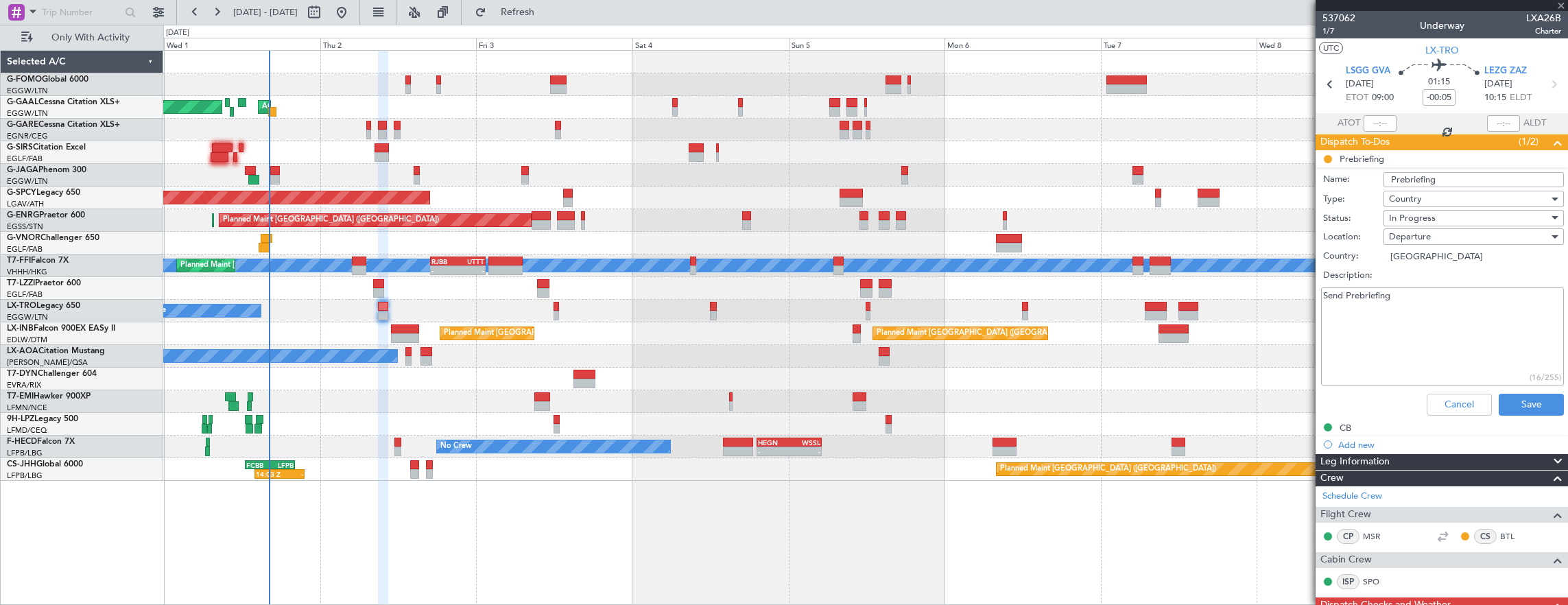
click at [1437, 327] on textarea "Send Prebriefing" at bounding box center [1443, 336] width 243 height 98
paste textarea "FUEL 3500 Cargo 350 kgs"
type textarea "FUEL 3500 Cargo 350 kgs"
click at [1440, 217] on div "In Progress" at bounding box center [1469, 217] width 160 height 20
click at [1447, 280] on span "Completed" at bounding box center [1466, 285] width 160 height 20
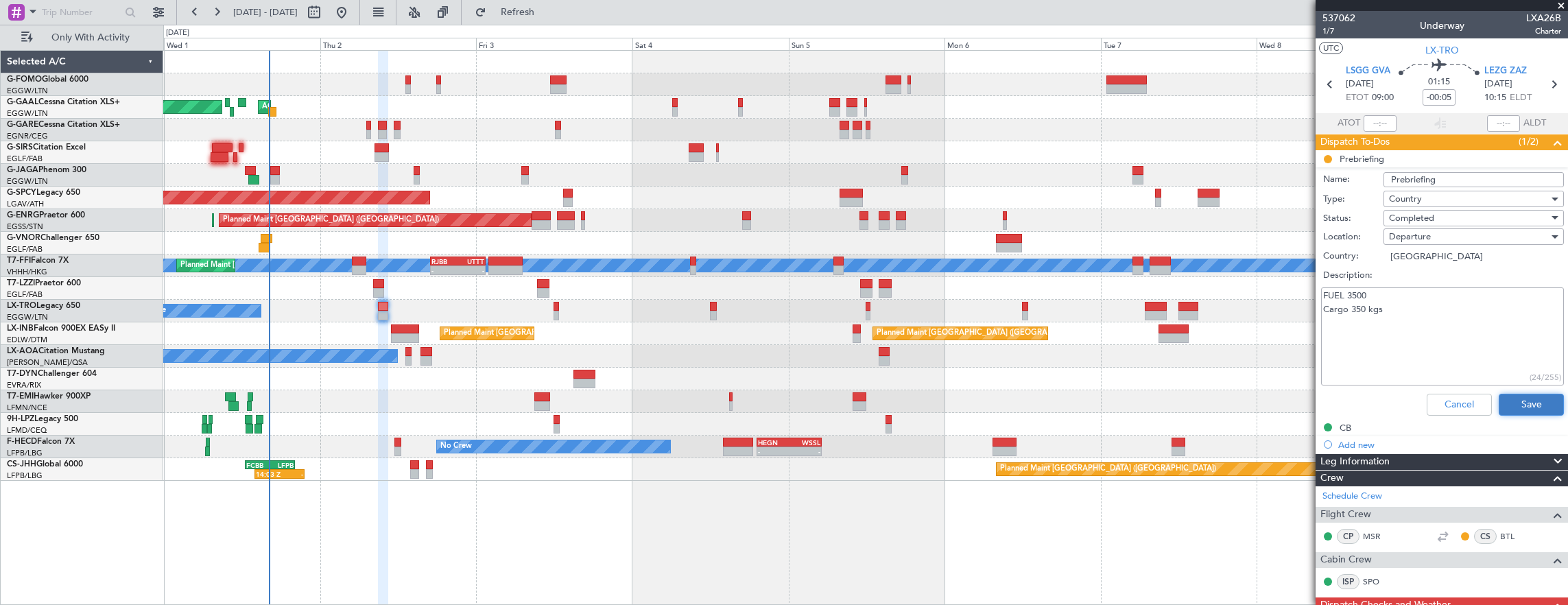
click at [1517, 411] on button "Save" at bounding box center [1531, 404] width 65 height 22
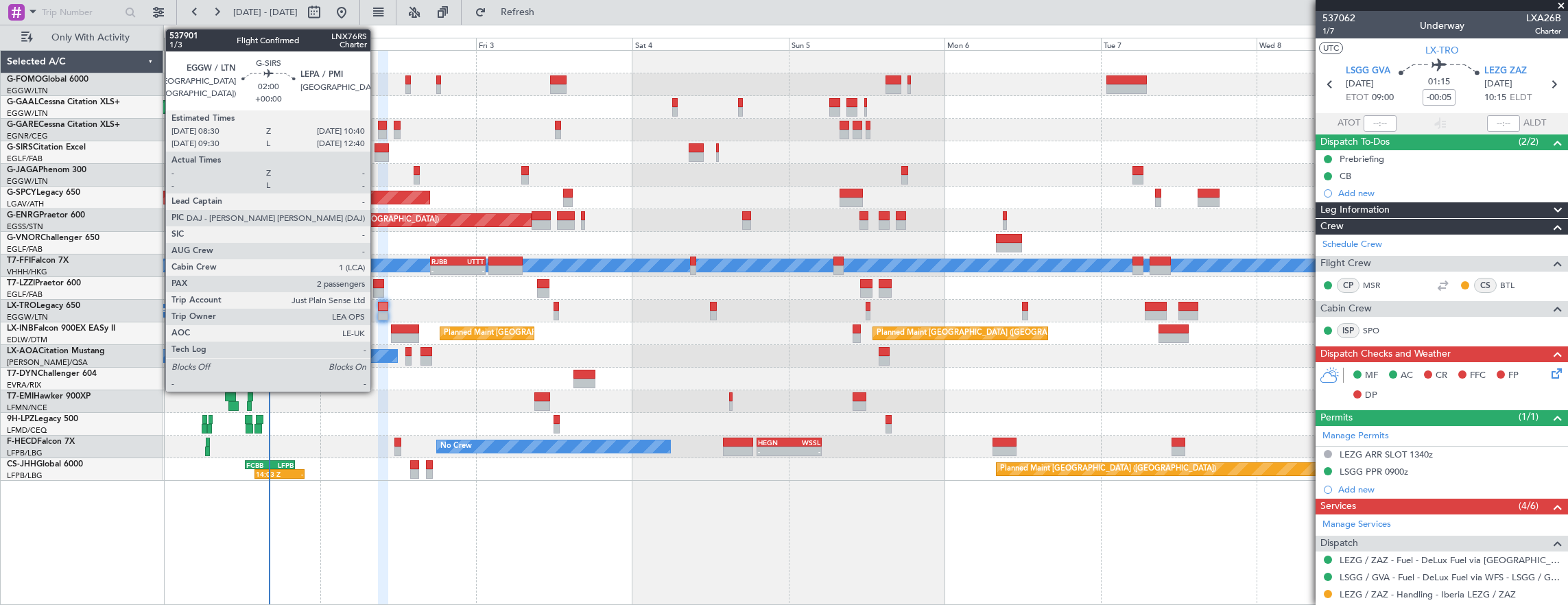
click at [377, 154] on div at bounding box center [382, 157] width 15 height 10
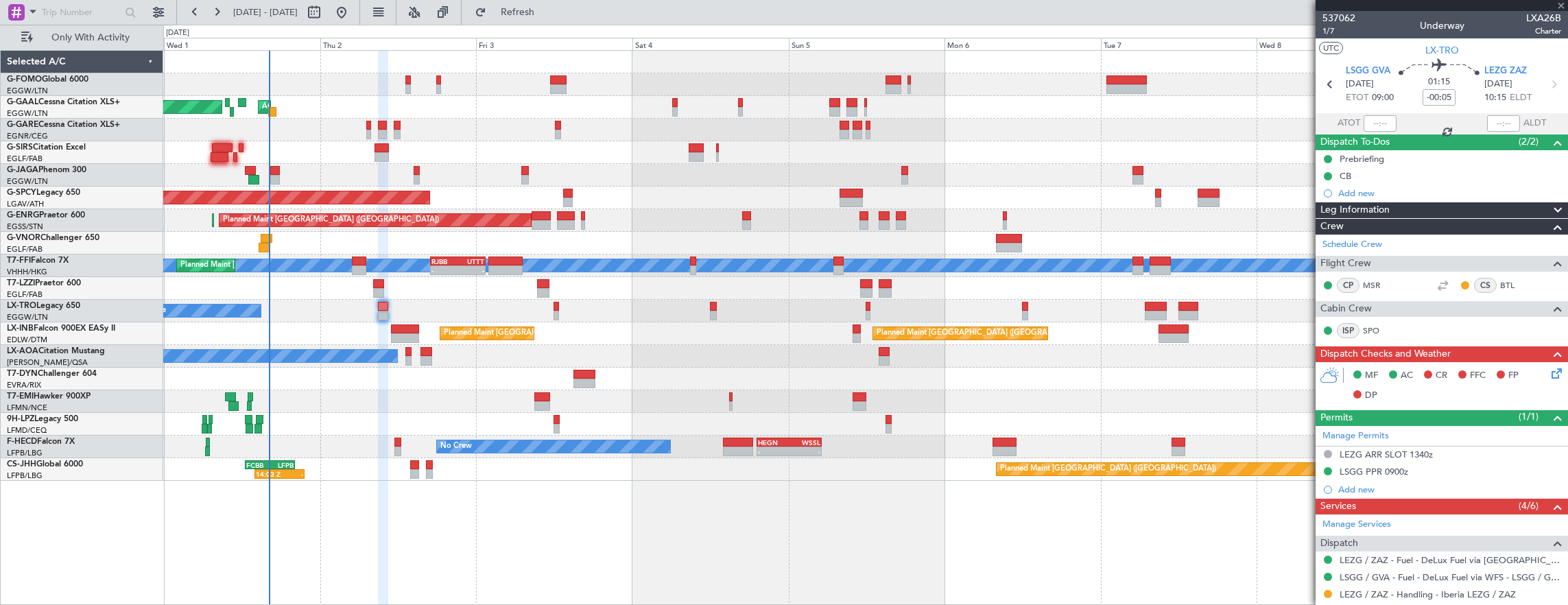
type input "2"
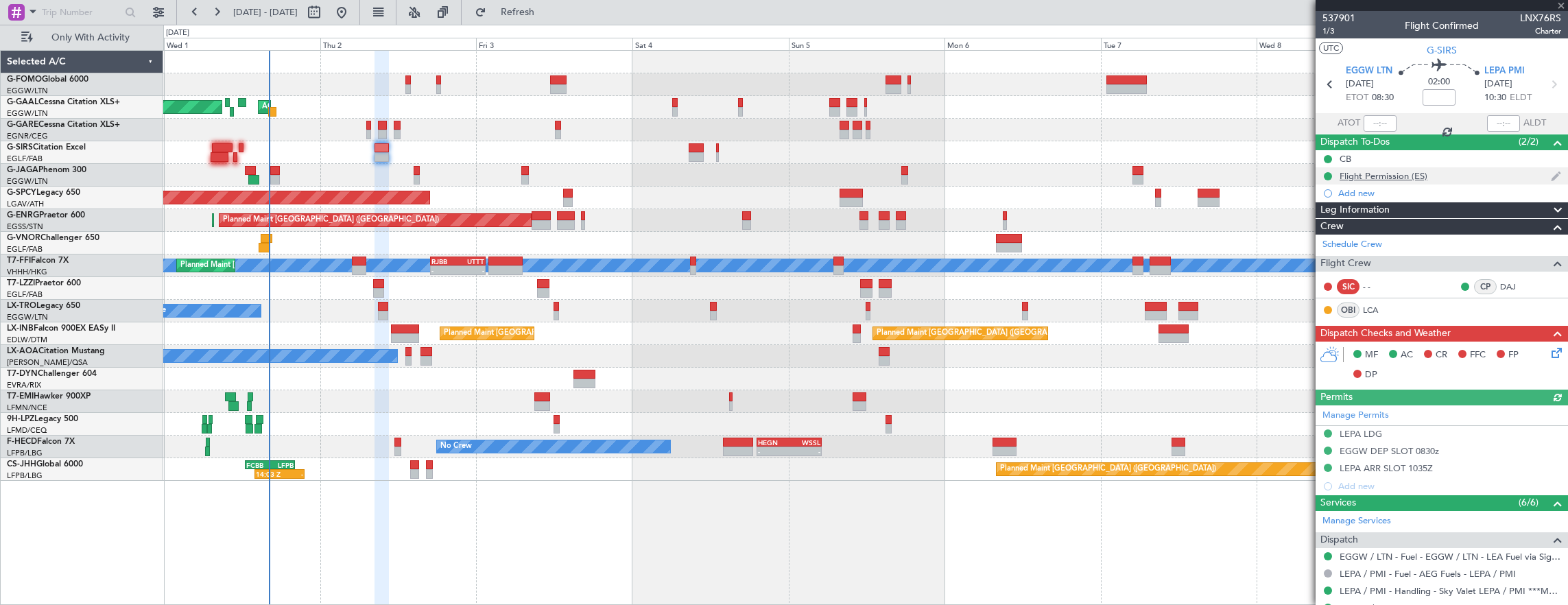
click at [1414, 189] on mat-tooltip-component "Flight Permission (ES)" at bounding box center [1384, 199] width 99 height 37
click at [1369, 190] on mat-tooltip-component "Flight Permission (ES)" at bounding box center [1384, 199] width 99 height 37
click at [1399, 196] on div "Add new" at bounding box center [1443, 193] width 210 height 11
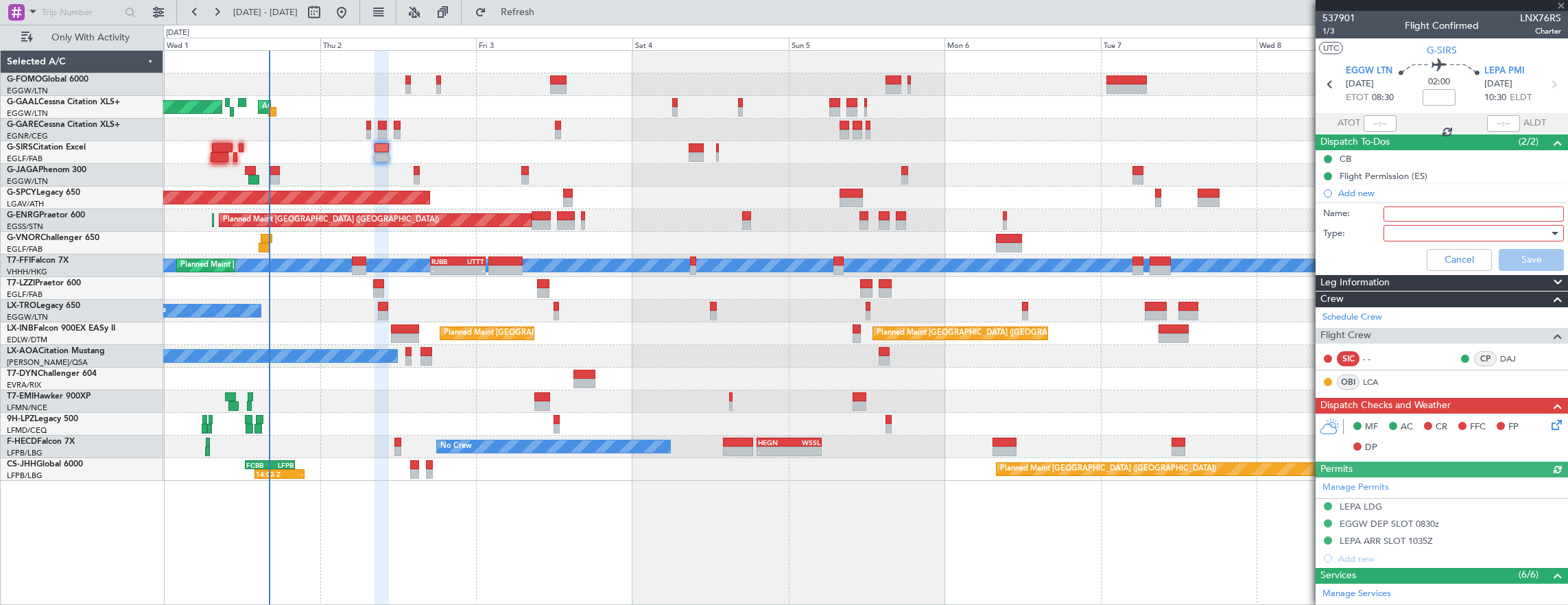
click at [1395, 217] on input "Name:" at bounding box center [1473, 213] width 180 height 15
type input "Prebrief"
click at [1394, 234] on div at bounding box center [1469, 233] width 160 height 20
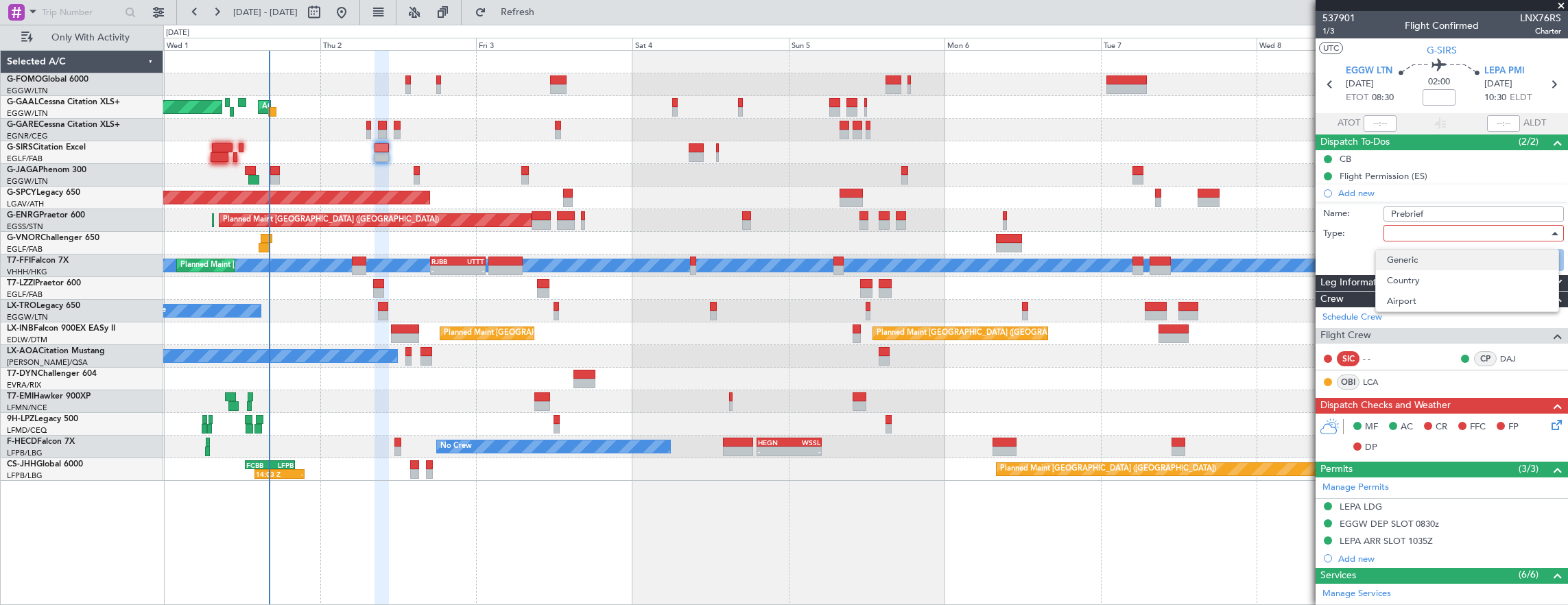
click at [1400, 254] on span "Generic" at bounding box center [1466, 259] width 160 height 20
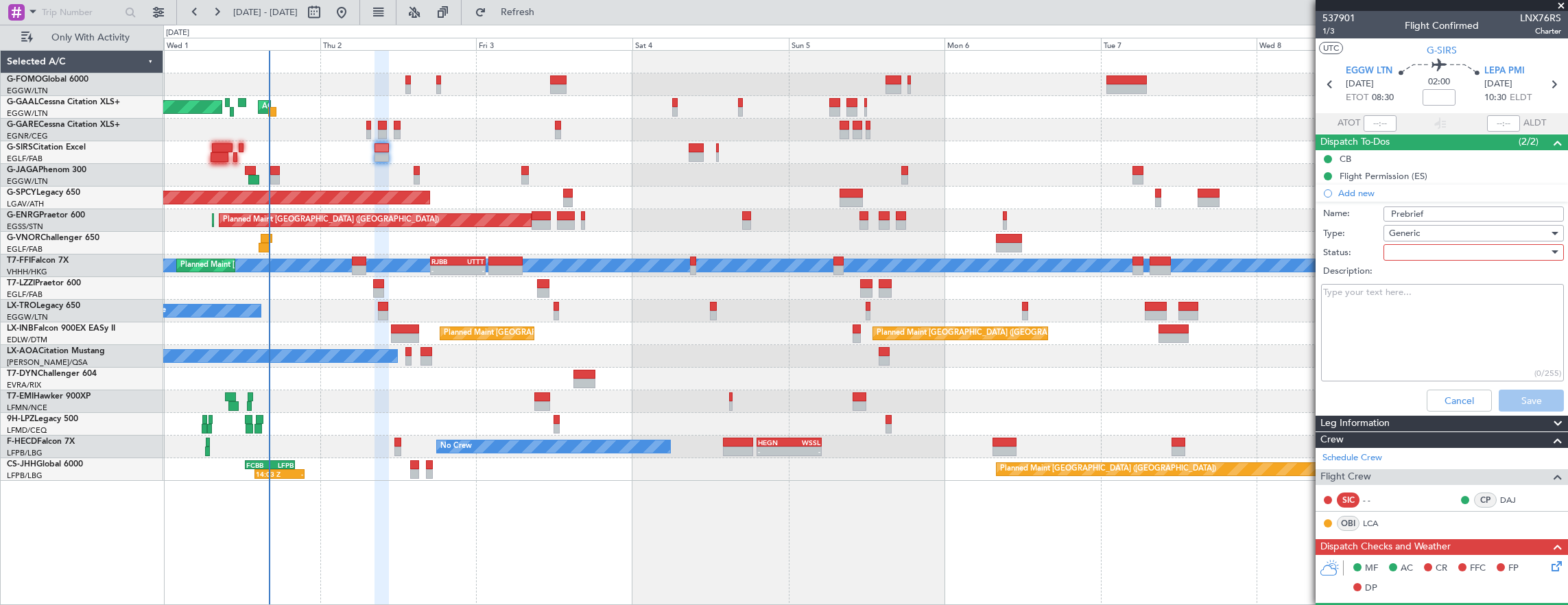
click at [1400, 254] on div at bounding box center [1469, 252] width 160 height 20
click at [1412, 313] on span "Completed" at bounding box center [1466, 320] width 160 height 20
click at [1412, 334] on textarea "Description:" at bounding box center [1443, 333] width 243 height 98
paste textarea "6000 lbs"
type textarea "6000 lbs"
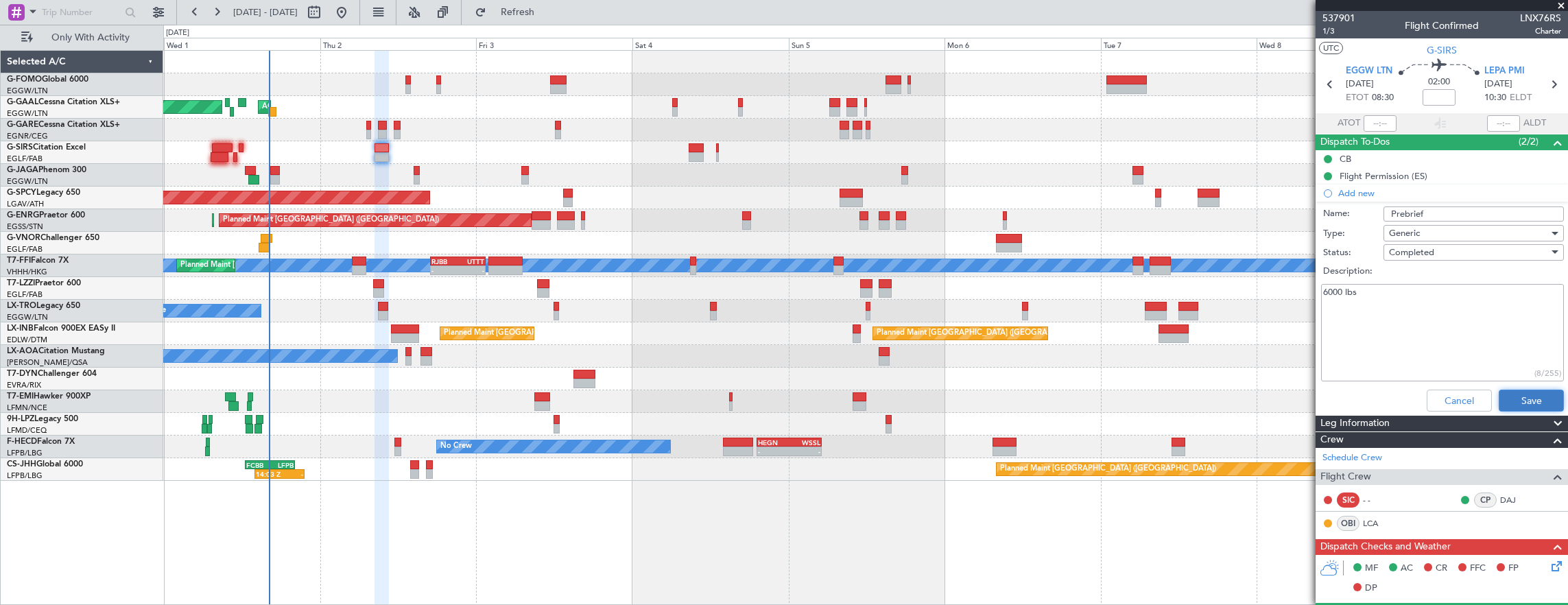
click at [1521, 389] on button "Save" at bounding box center [1531, 400] width 65 height 22
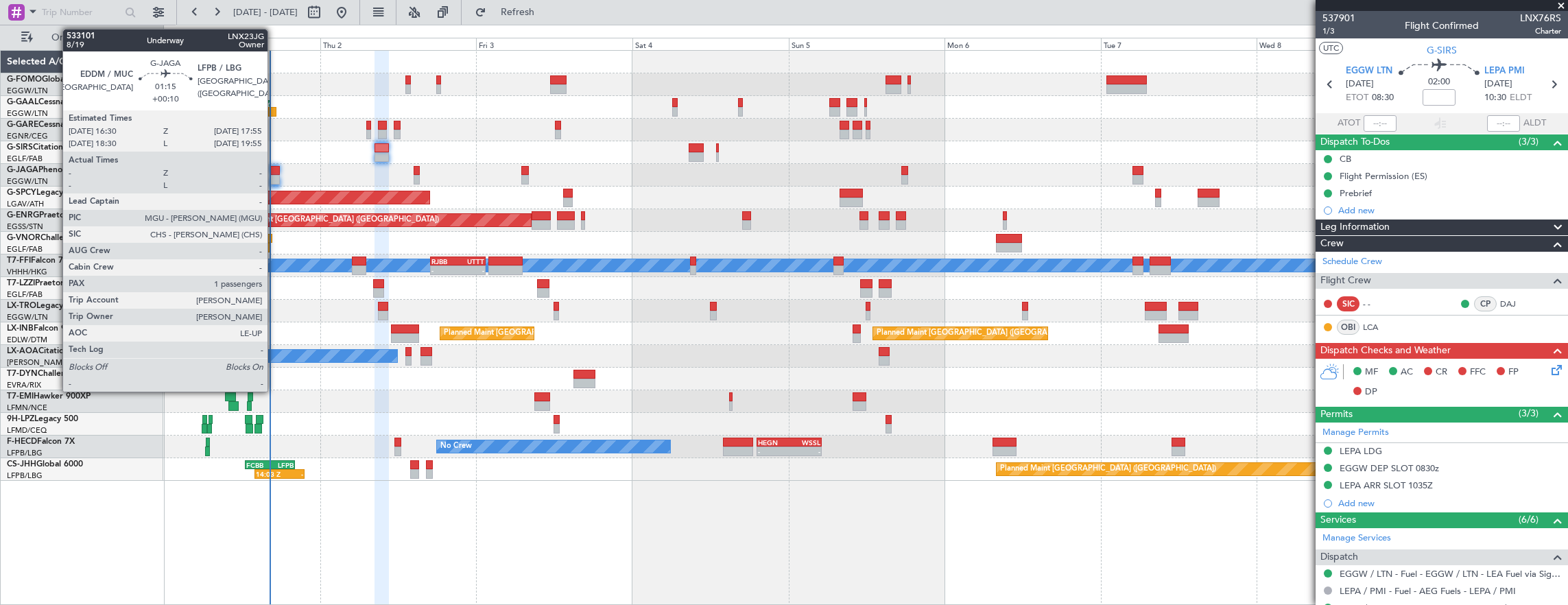
click at [275, 169] on div at bounding box center [275, 171] width 10 height 10
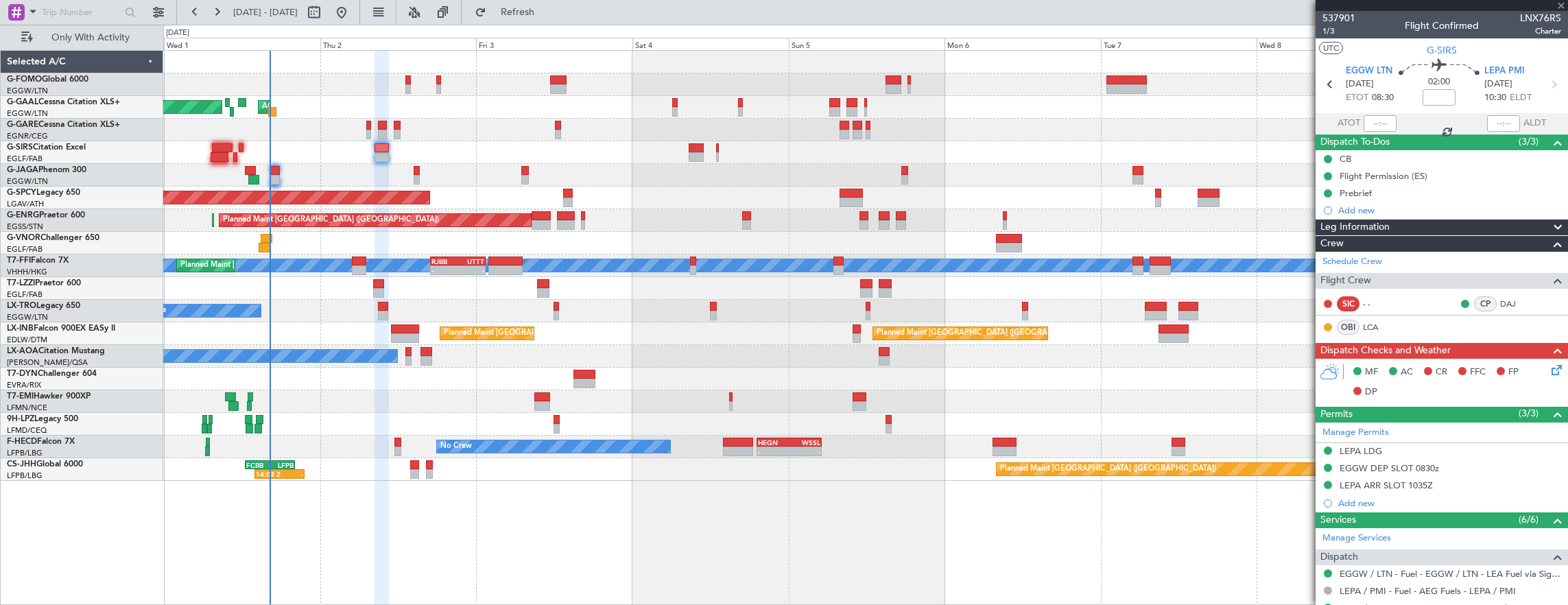
type input "+00:10"
type input "1"
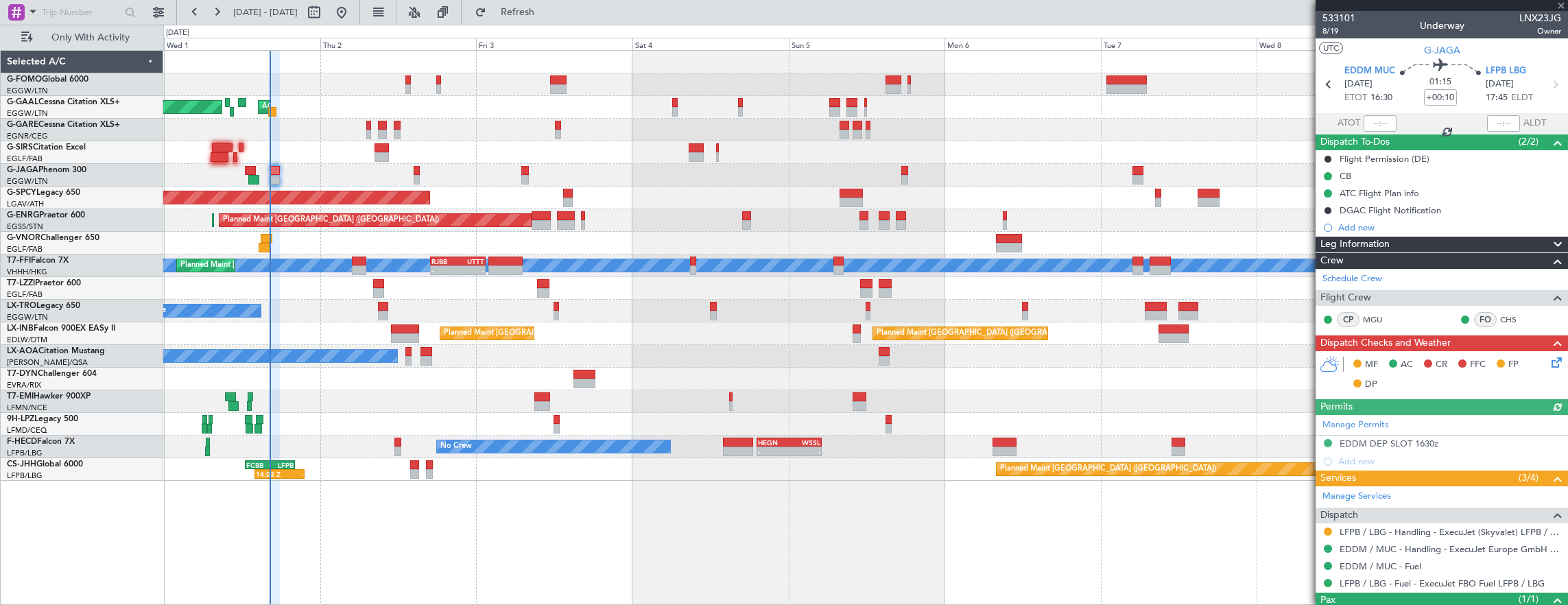
scroll to position [54, 0]
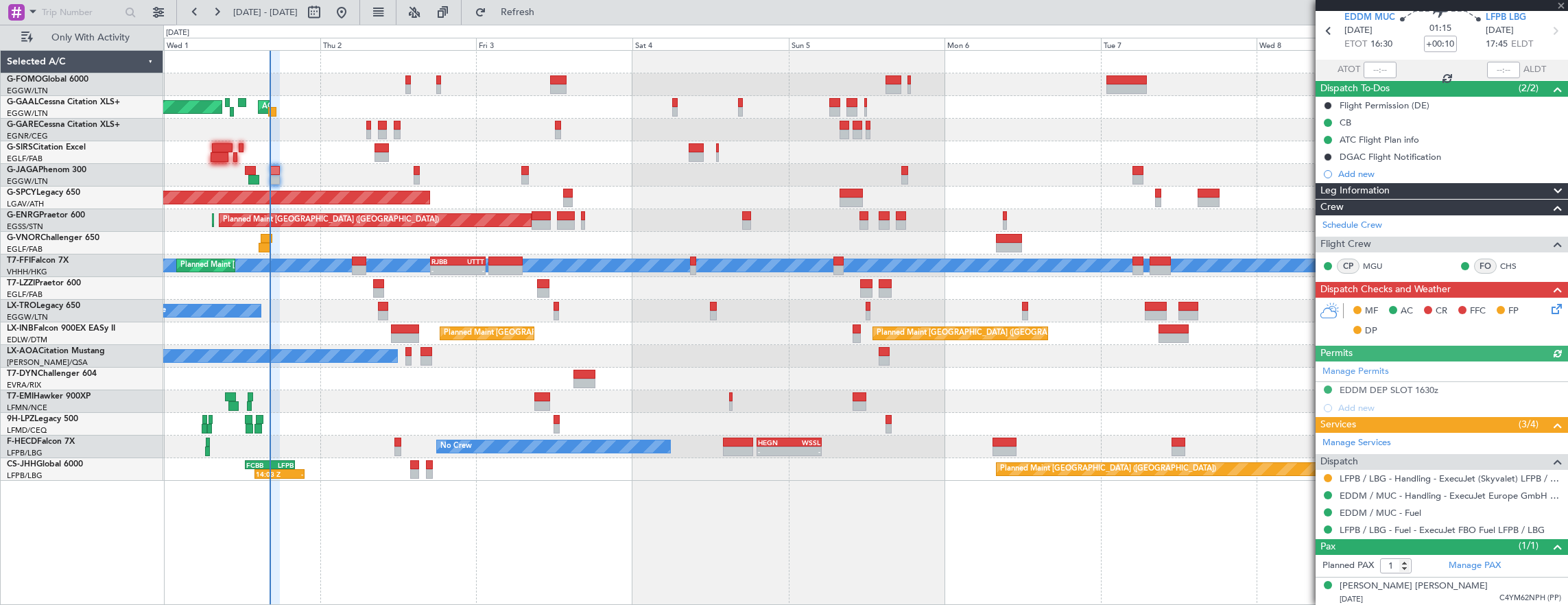
click at [1548, 302] on icon at bounding box center [1553, 306] width 11 height 11
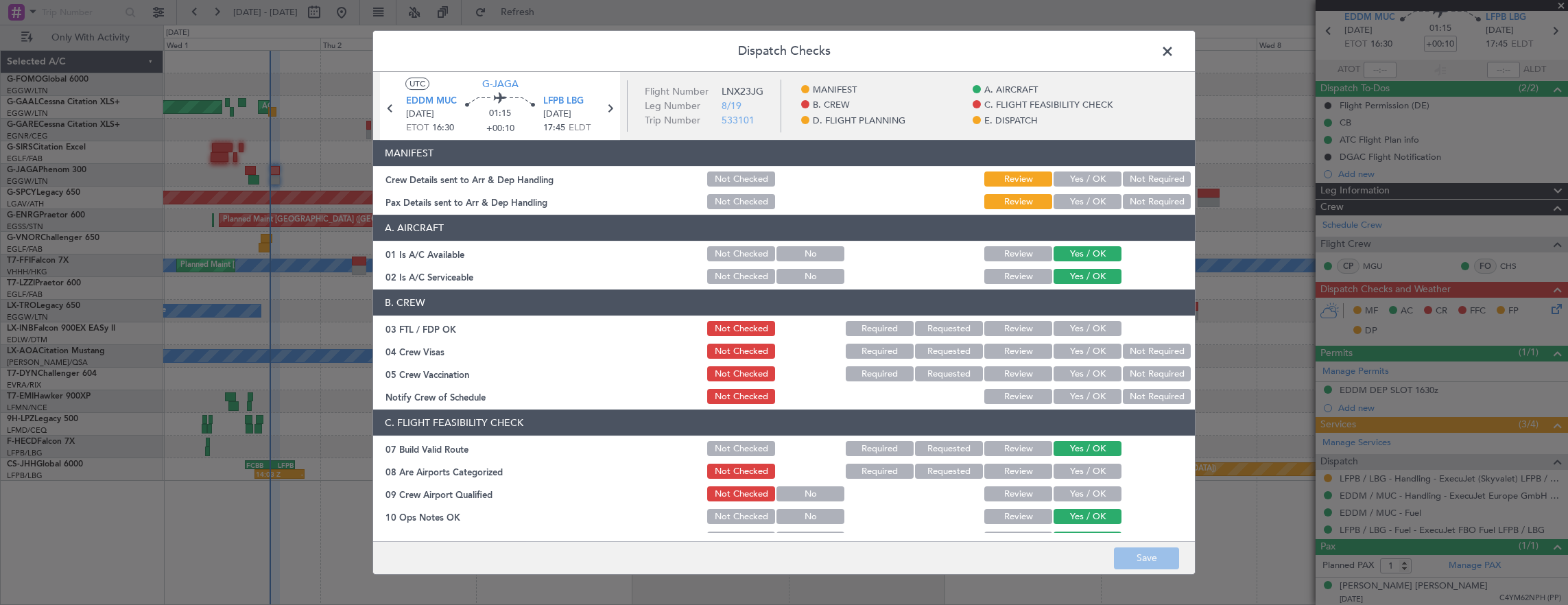
click at [1061, 175] on button "Yes / OK" at bounding box center [1087, 178] width 68 height 15
click at [1065, 194] on button "Yes / OK" at bounding box center [1087, 201] width 68 height 15
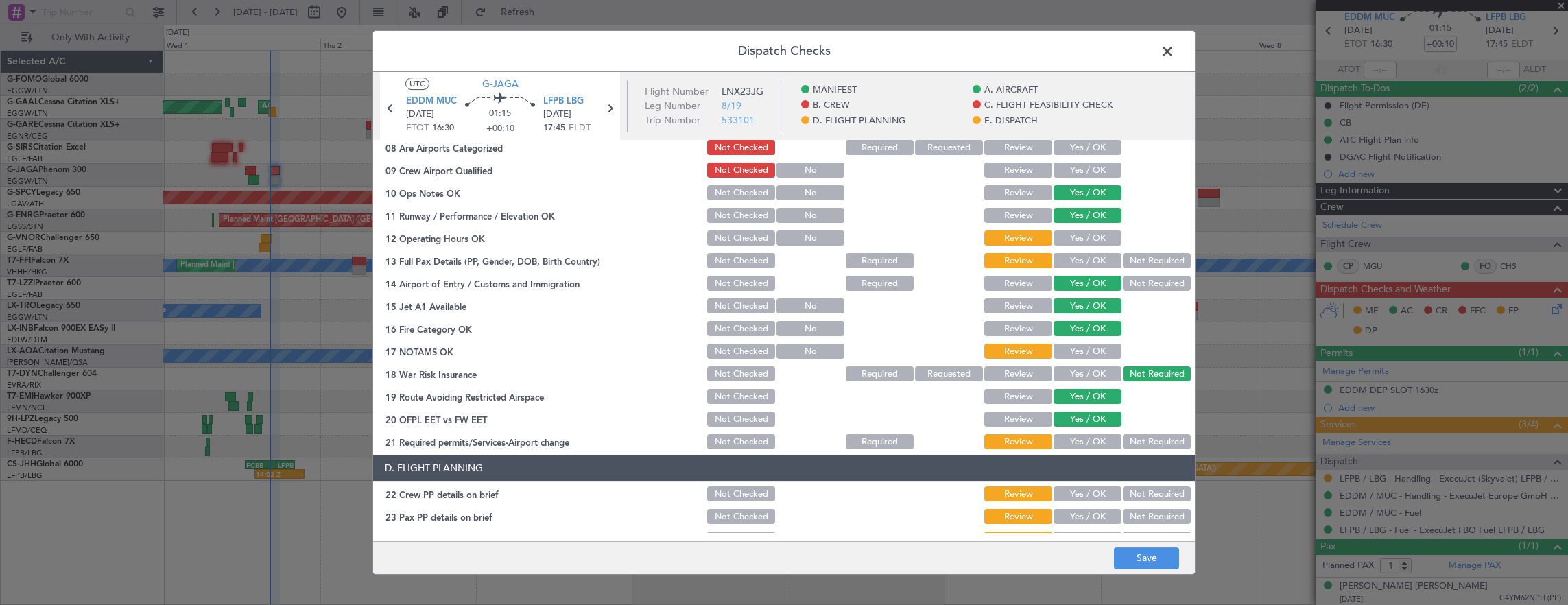
scroll to position [343, 0]
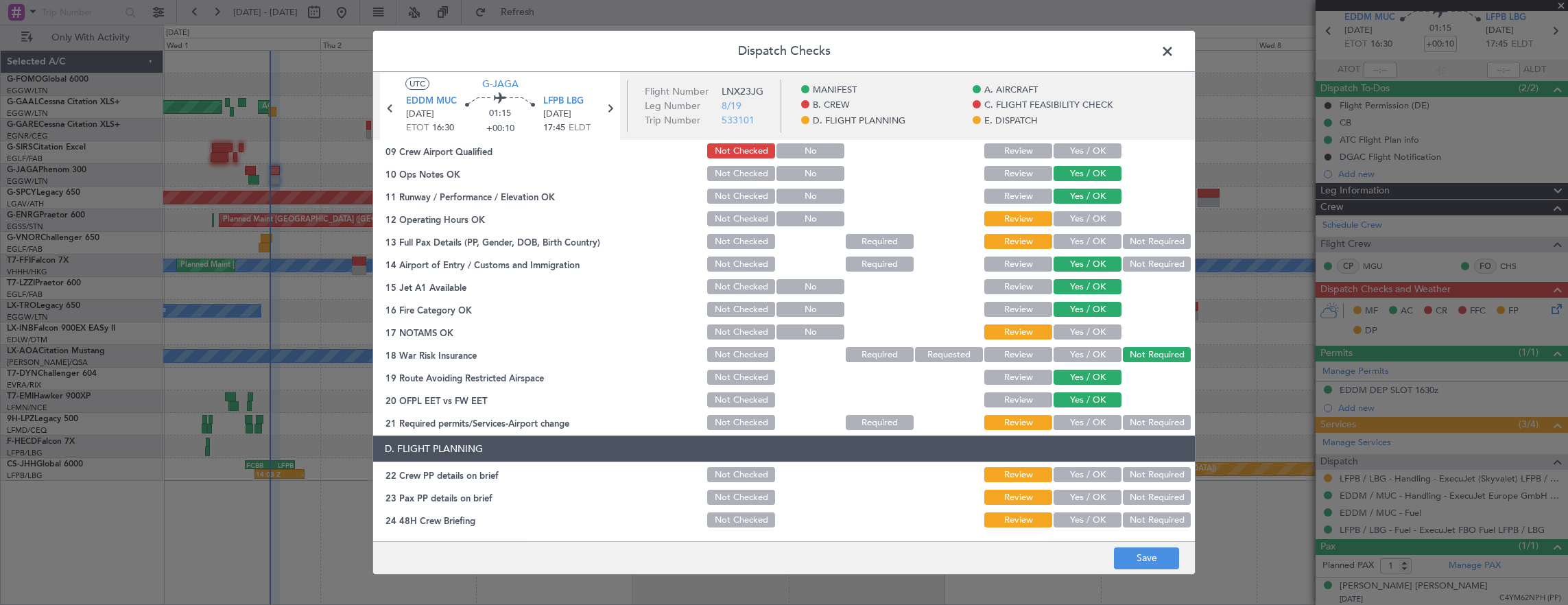
click at [1075, 209] on div "Yes / OK" at bounding box center [1086, 219] width 69 height 20
click at [1075, 221] on button "Yes / OK" at bounding box center [1087, 218] width 68 height 15
click at [1078, 244] on button "Yes / OK" at bounding box center [1087, 241] width 68 height 15
click at [1065, 325] on button "Yes / OK" at bounding box center [1087, 331] width 68 height 15
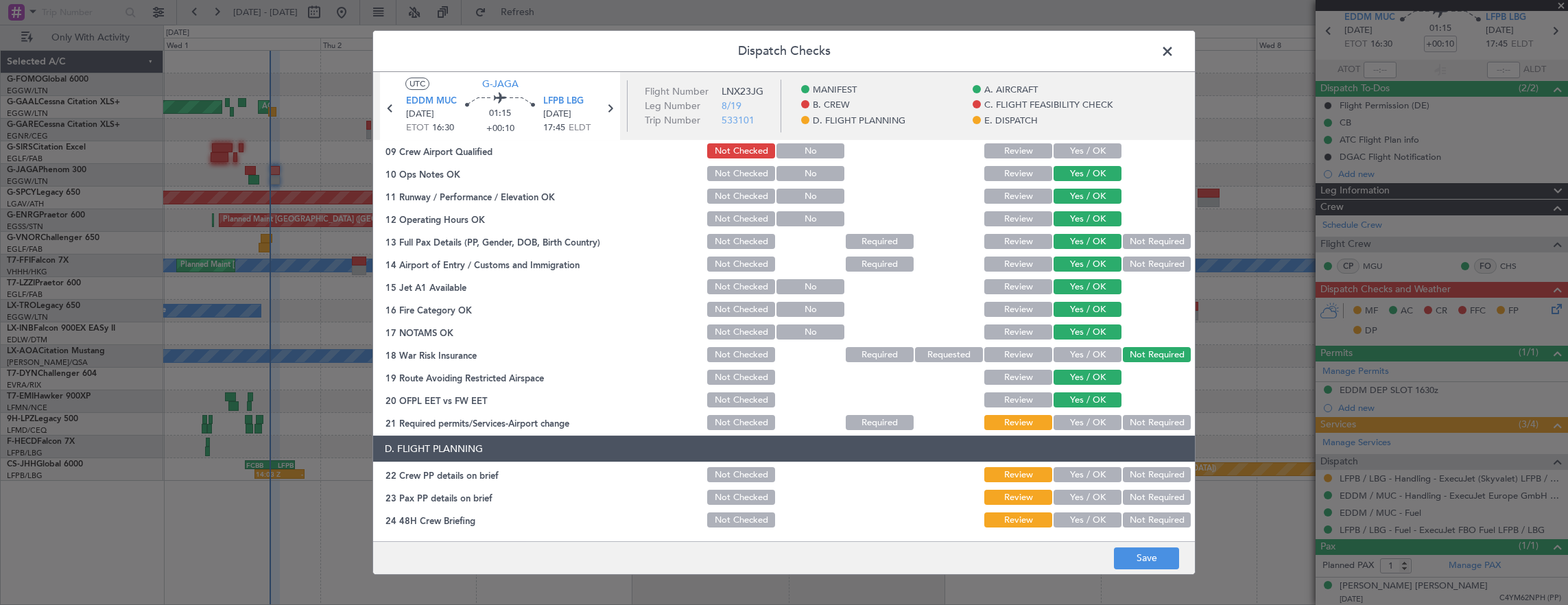
click at [1089, 416] on button "Yes / OK" at bounding box center [1087, 422] width 68 height 15
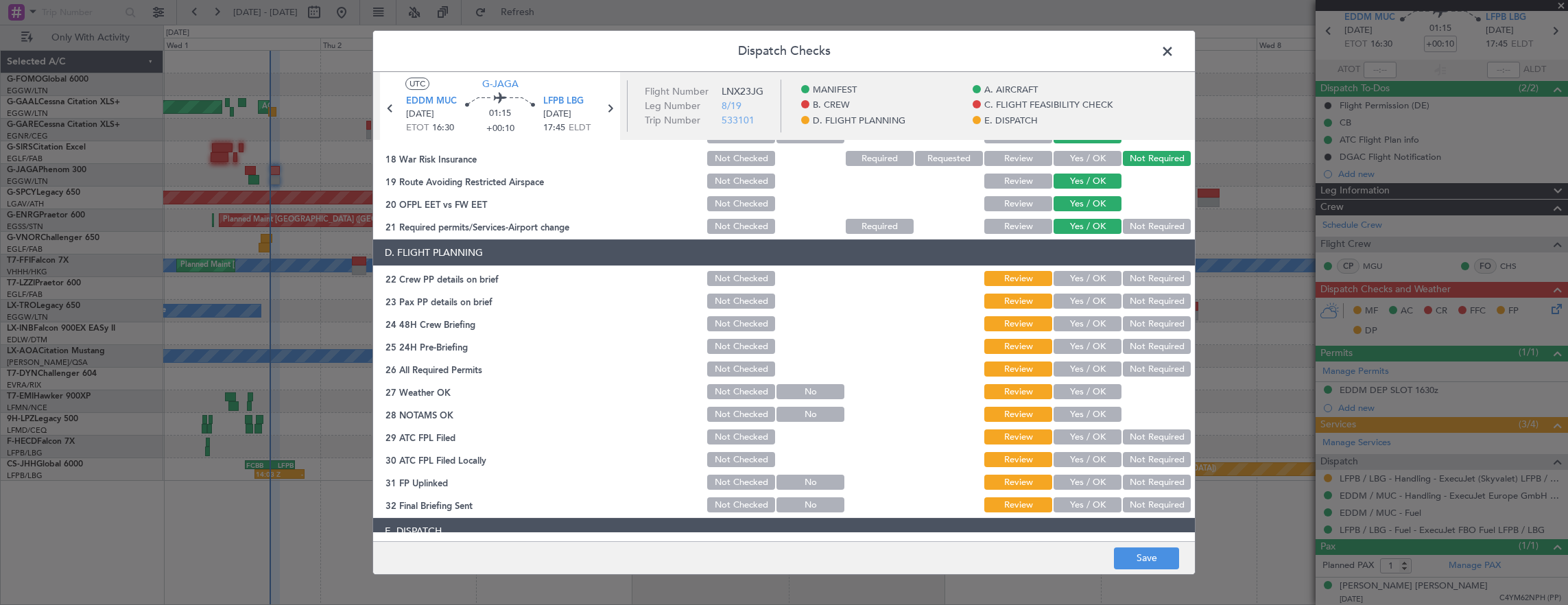
scroll to position [549, 0]
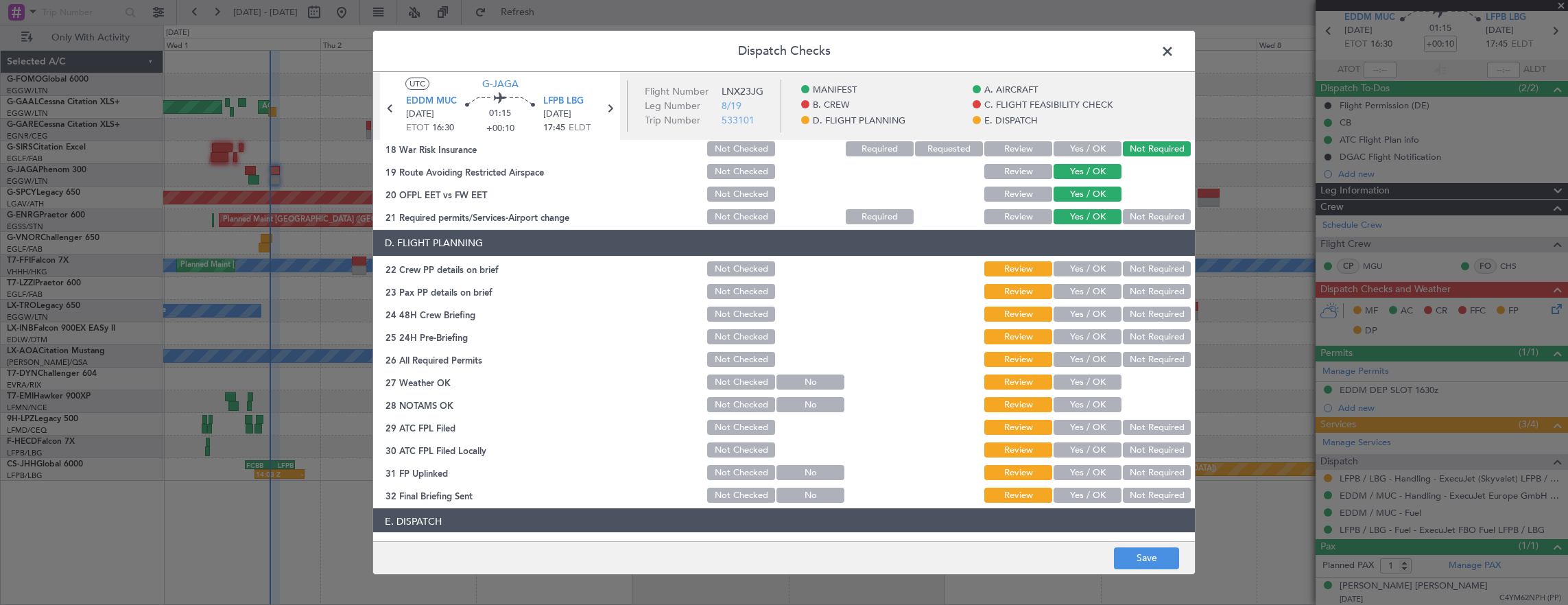
click at [1074, 268] on button "Yes / OK" at bounding box center [1087, 269] width 68 height 15
click at [1075, 293] on button "Yes / OK" at bounding box center [1087, 292] width 68 height 15
click at [1075, 317] on button "Yes / OK" at bounding box center [1087, 313] width 68 height 15
click at [1157, 345] on div "Not Required" at bounding box center [1155, 337] width 69 height 20
click at [1144, 336] on button "Not Required" at bounding box center [1156, 336] width 68 height 15
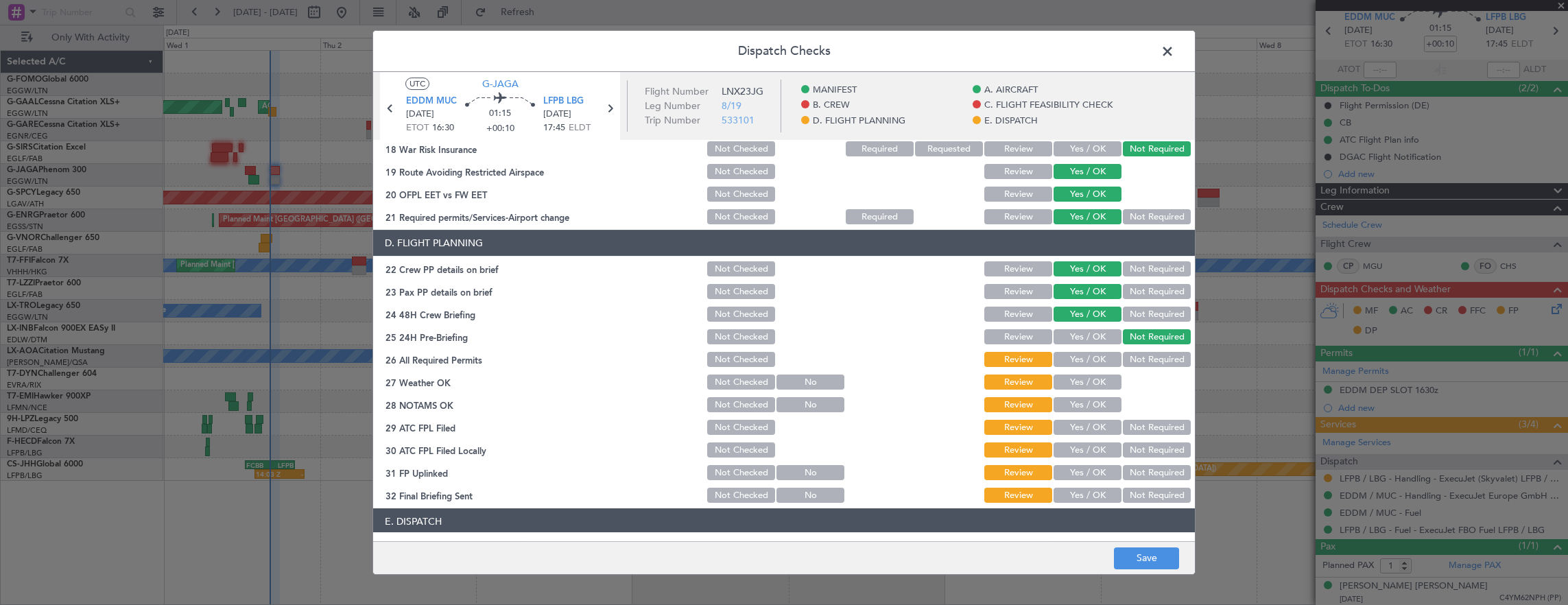
click at [1060, 361] on button "Yes / OK" at bounding box center [1087, 359] width 68 height 15
click at [1067, 380] on button "Yes / OK" at bounding box center [1087, 382] width 68 height 15
click at [1072, 406] on button "Yes / OK" at bounding box center [1087, 404] width 68 height 15
click at [1072, 423] on button "Yes / OK" at bounding box center [1087, 427] width 68 height 15
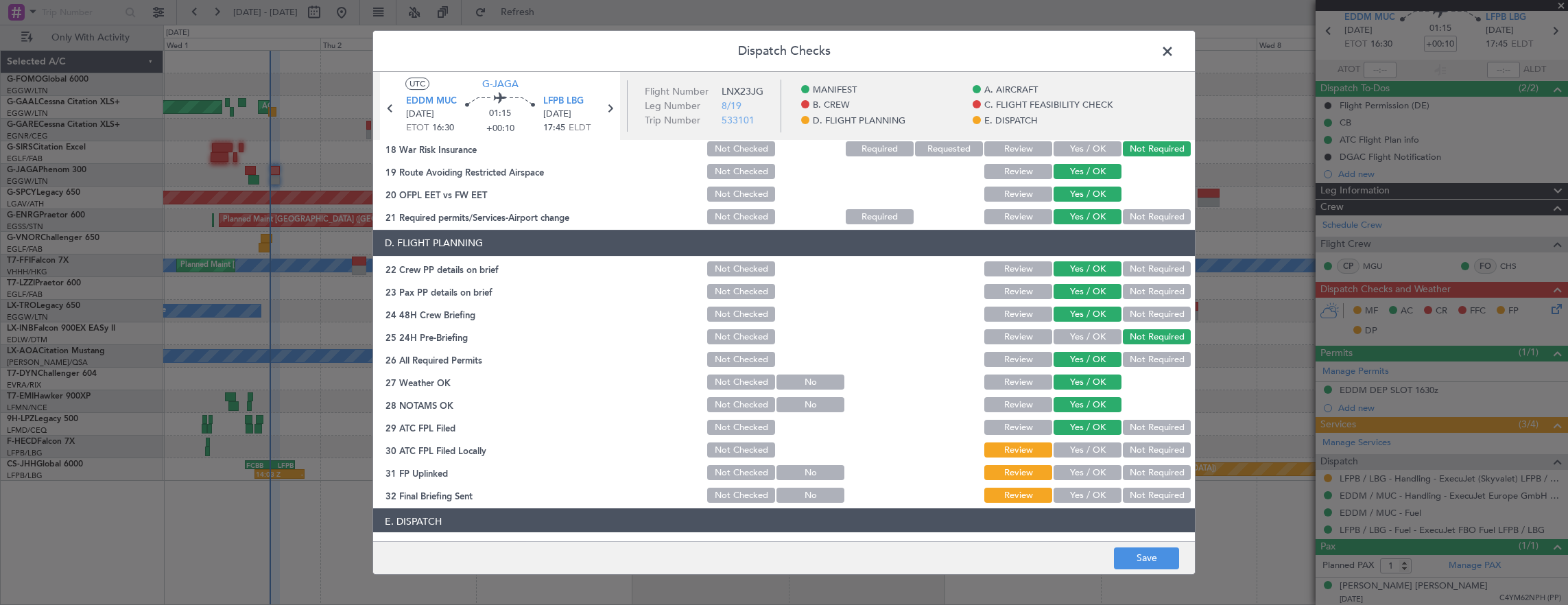
click at [1135, 449] on button "Not Required" at bounding box center [1156, 449] width 68 height 15
click at [1088, 474] on button "Yes / OK" at bounding box center [1087, 472] width 68 height 15
drag, startPoint x: 1145, startPoint y: 495, endPoint x: 1135, endPoint y: 480, distance: 18.0
click at [1145, 494] on button "Not Required" at bounding box center [1156, 495] width 68 height 15
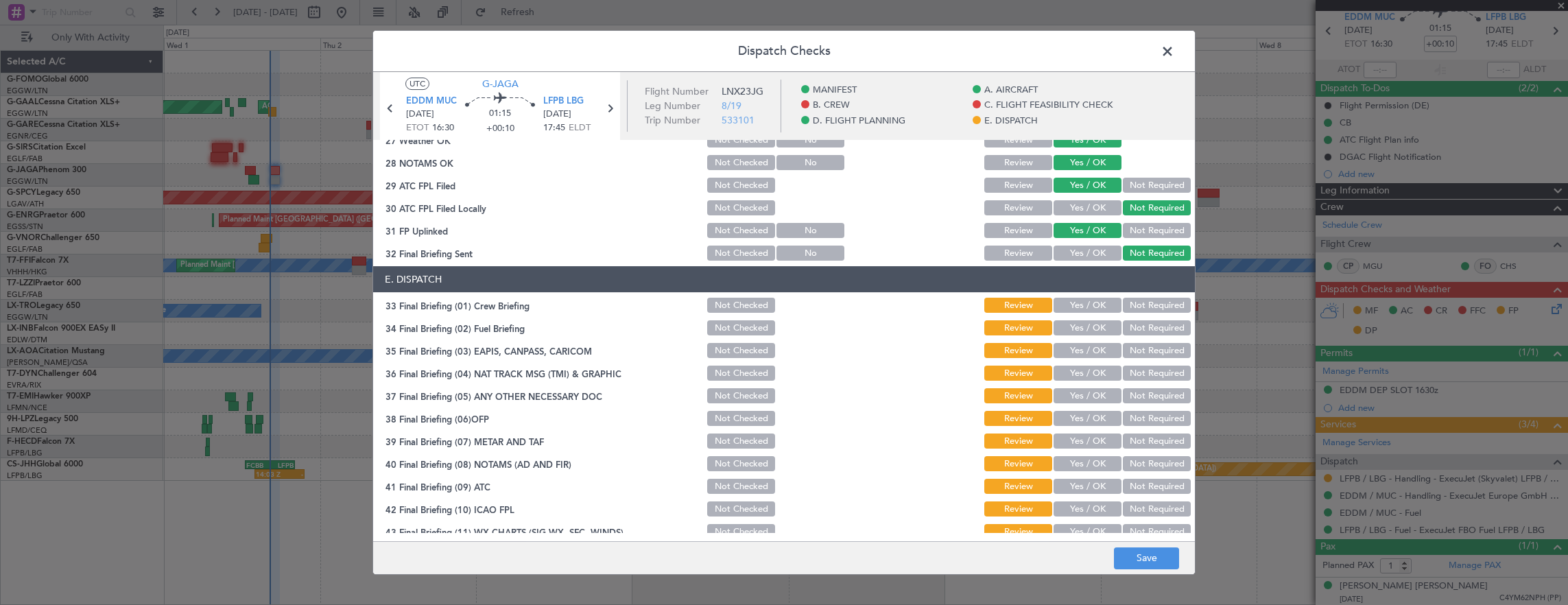
scroll to position [822, 0]
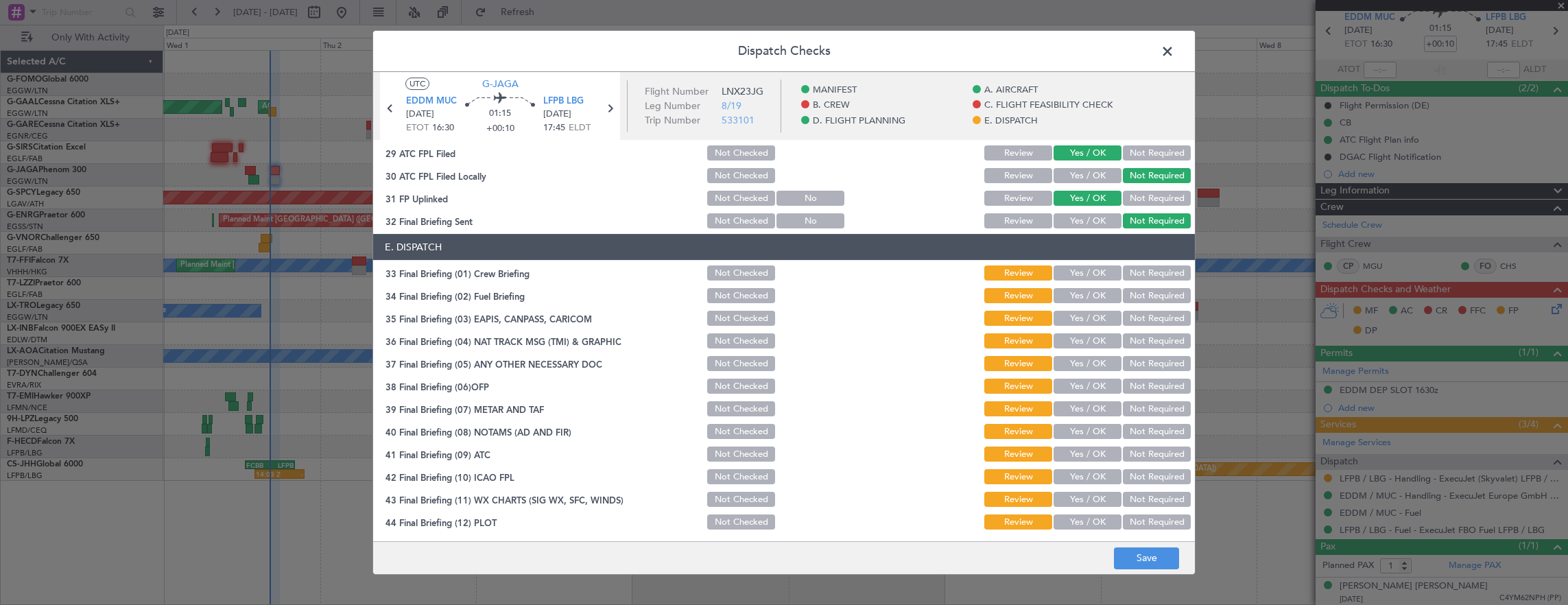
click at [1091, 275] on button "Yes / OK" at bounding box center [1087, 273] width 68 height 15
click at [1091, 289] on div "Yes / OK" at bounding box center [1086, 296] width 69 height 20
click at [1087, 288] on div "Yes / OK" at bounding box center [1086, 296] width 69 height 20
click at [1071, 286] on div "Yes / OK" at bounding box center [1086, 296] width 69 height 20
click at [1074, 292] on button "Yes / OK" at bounding box center [1087, 296] width 68 height 15
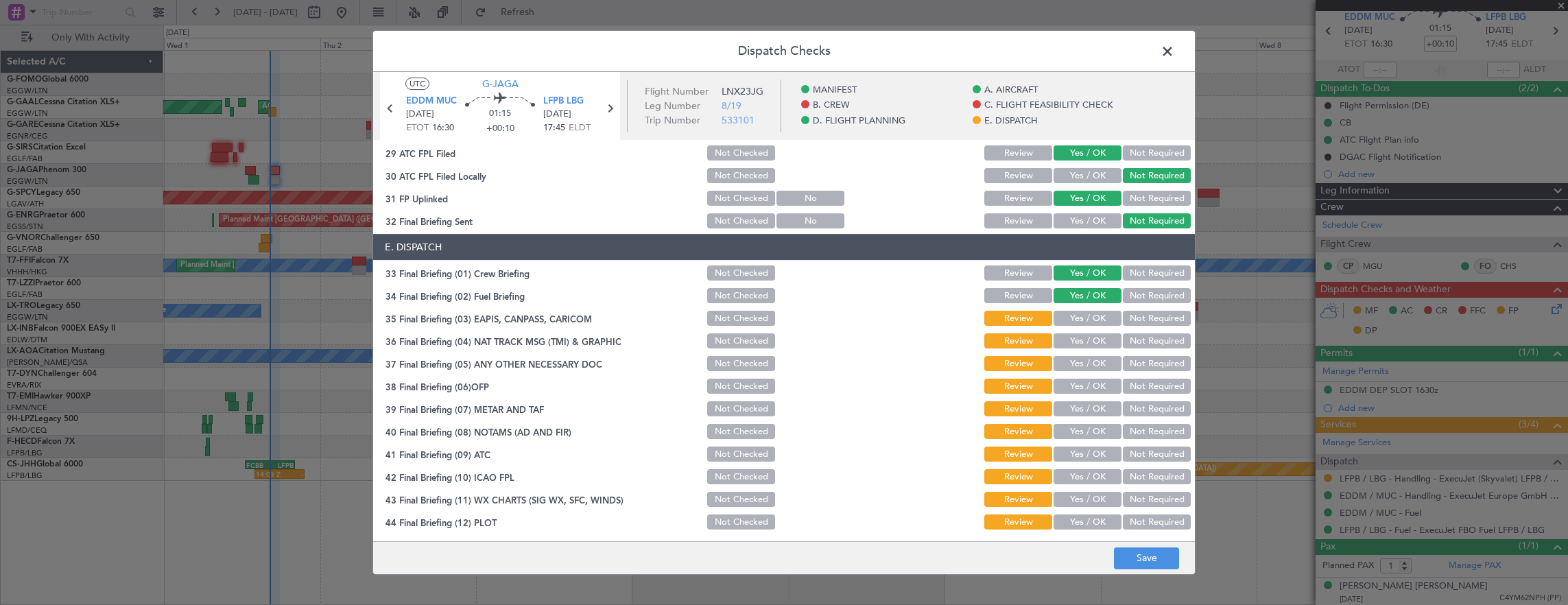
click at [1166, 325] on button "Not Required" at bounding box center [1156, 318] width 68 height 15
click at [1159, 336] on button "Not Required" at bounding box center [1156, 340] width 68 height 15
click at [1085, 368] on button "Yes / OK" at bounding box center [1087, 363] width 68 height 15
click at [1087, 383] on button "Yes / OK" at bounding box center [1087, 386] width 68 height 15
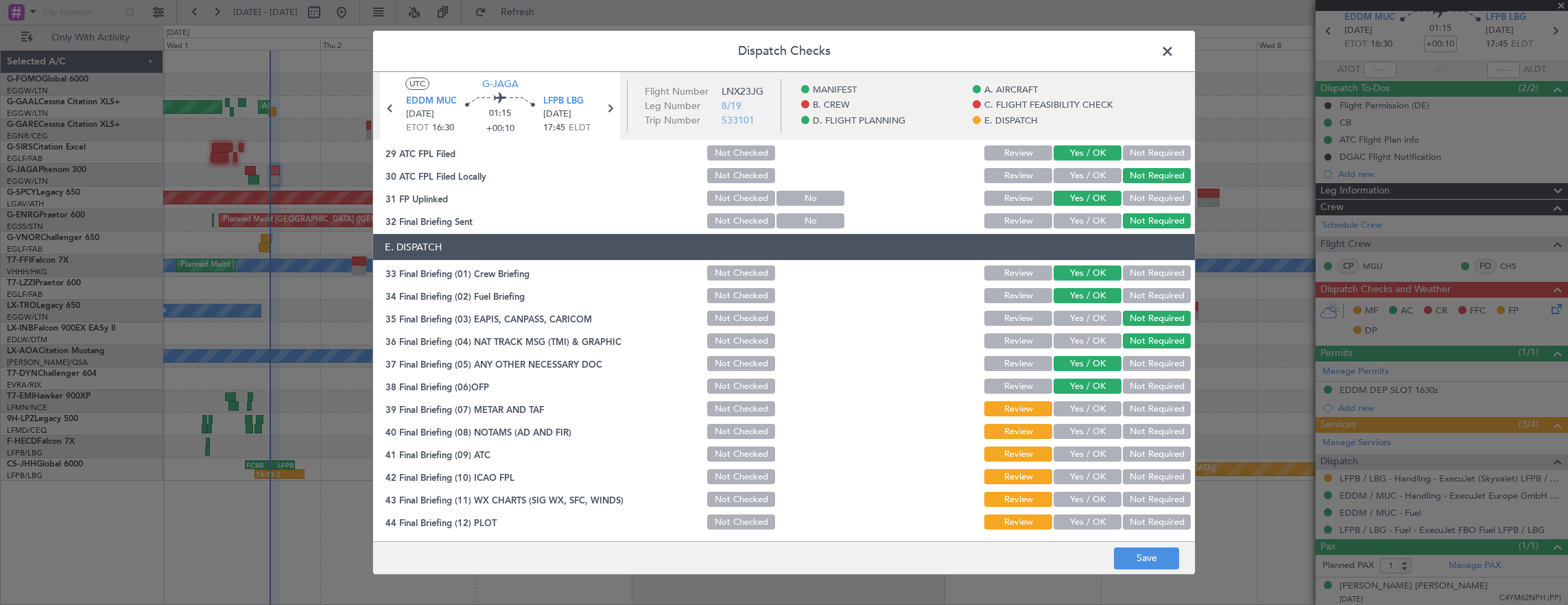
click at [1087, 409] on button "Yes / OK" at bounding box center [1087, 409] width 68 height 15
click at [1087, 432] on button "Yes / OK" at bounding box center [1087, 431] width 68 height 15
click at [1087, 454] on button "Yes / OK" at bounding box center [1087, 454] width 68 height 15
click at [1087, 481] on button "Yes / OK" at bounding box center [1087, 476] width 68 height 15
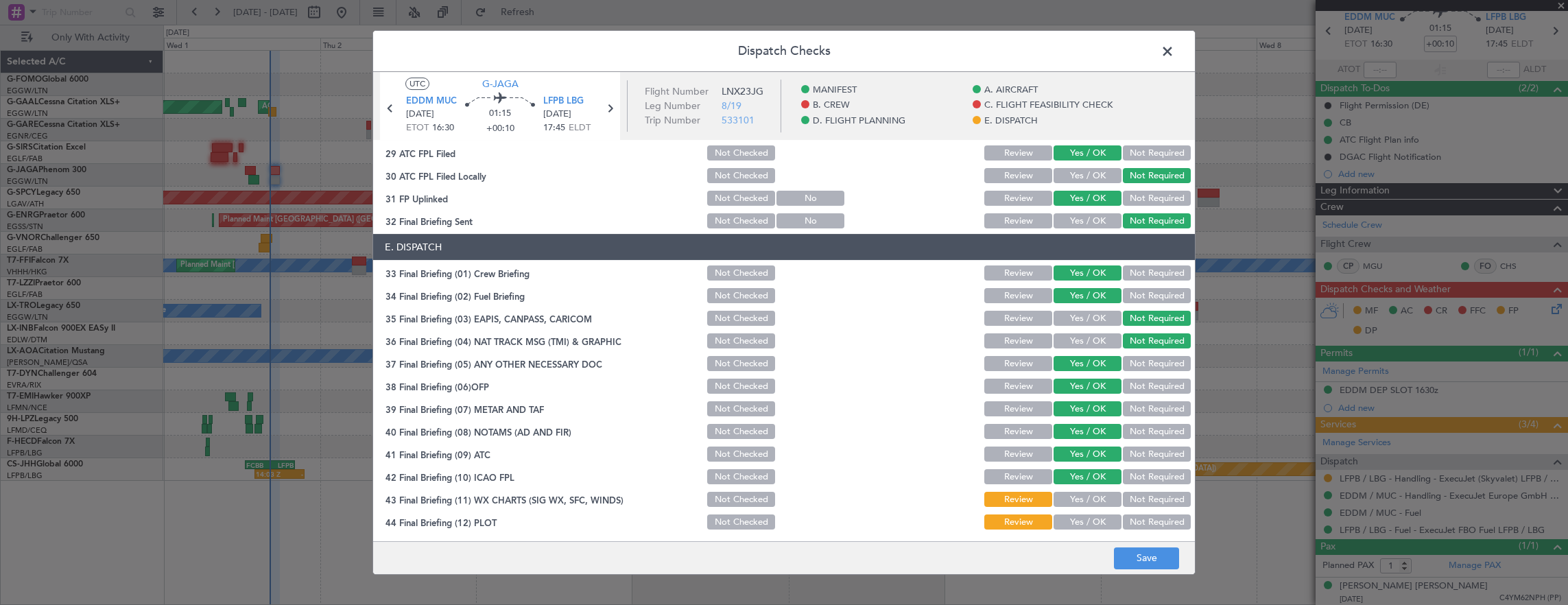
click at [1087, 507] on div "Yes / OK" at bounding box center [1086, 499] width 69 height 20
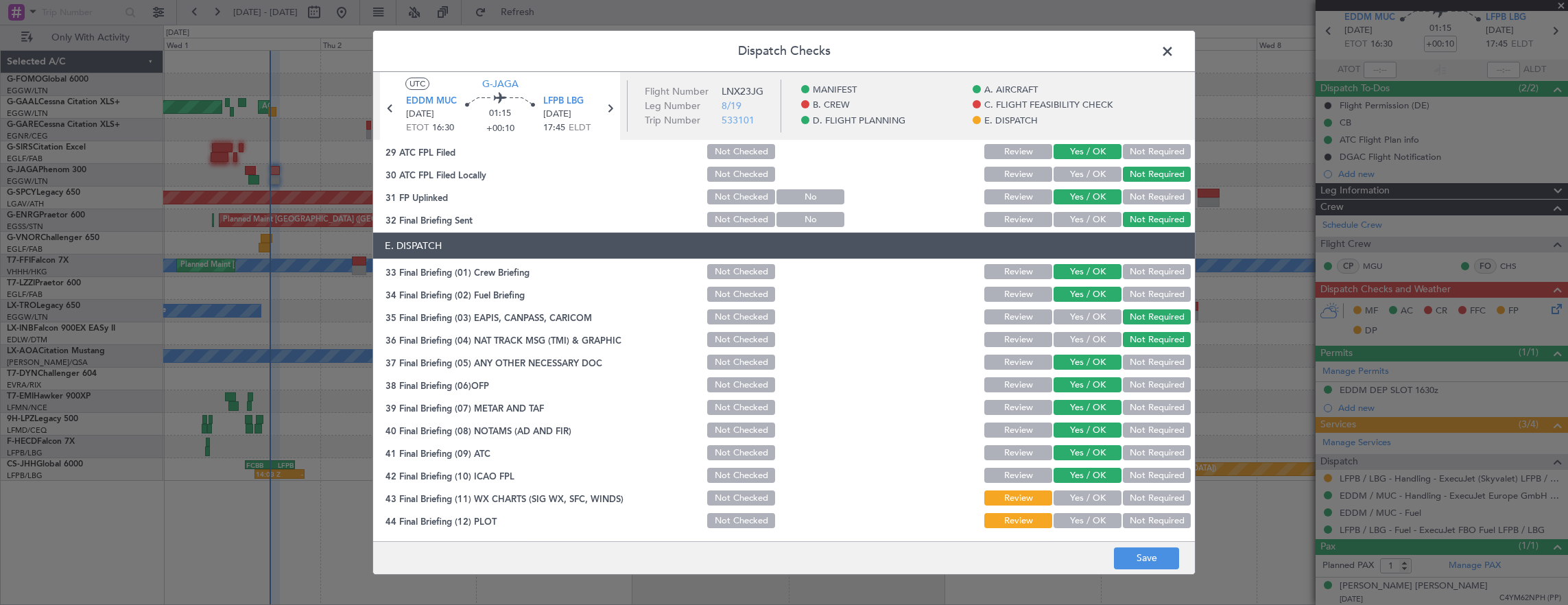
scroll to position [825, 0]
click at [1083, 501] on button "Yes / OK" at bounding box center [1087, 497] width 68 height 15
click at [1087, 520] on button "Yes / OK" at bounding box center [1087, 520] width 68 height 15
click at [1139, 549] on button "Save" at bounding box center [1146, 558] width 65 height 22
click at [1174, 50] on span at bounding box center [1174, 55] width 0 height 28
